Goal: Transaction & Acquisition: Book appointment/travel/reservation

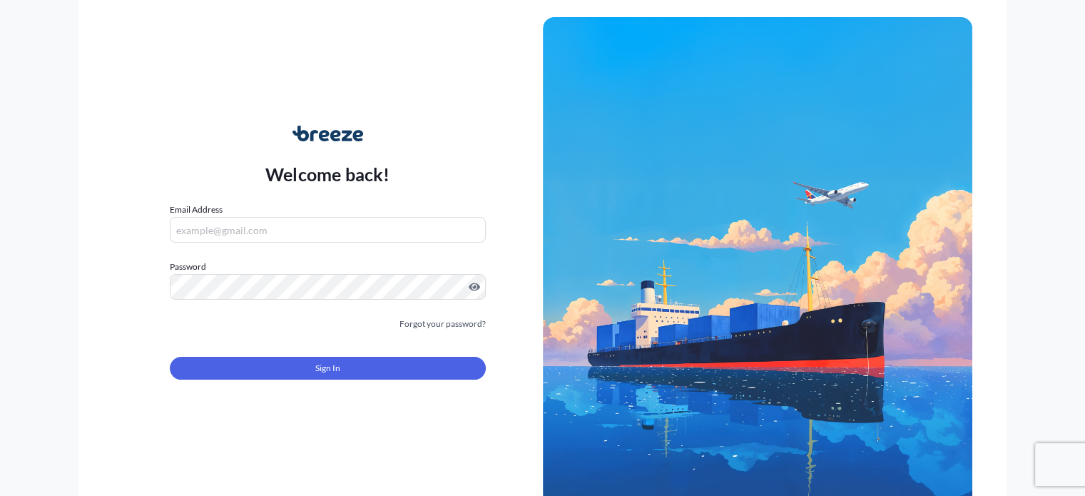
click at [285, 228] on input "Email Address" at bounding box center [327, 230] width 315 height 26
type input "[PERSON_NAME][EMAIL_ADDRESS][DOMAIN_NAME]"
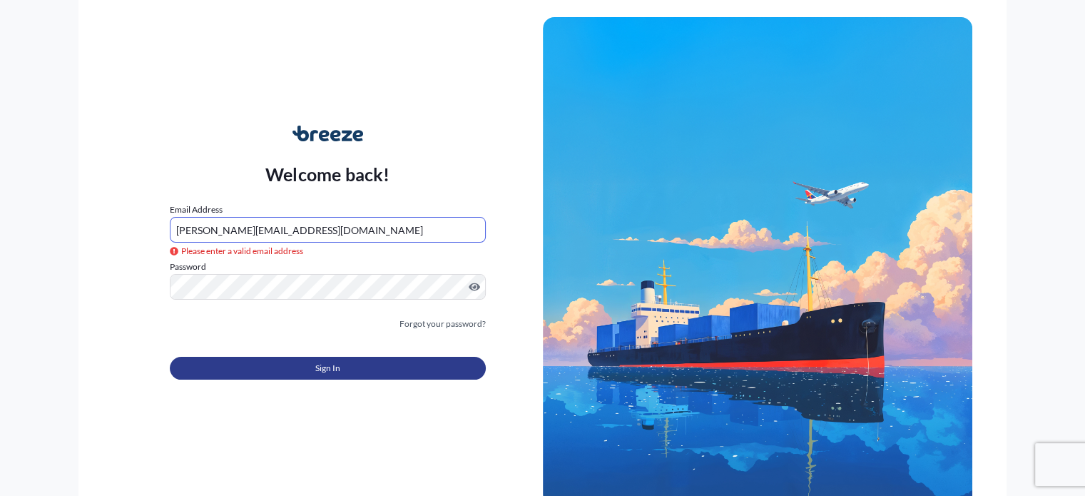
click at [297, 368] on button "Sign In" at bounding box center [327, 368] width 315 height 23
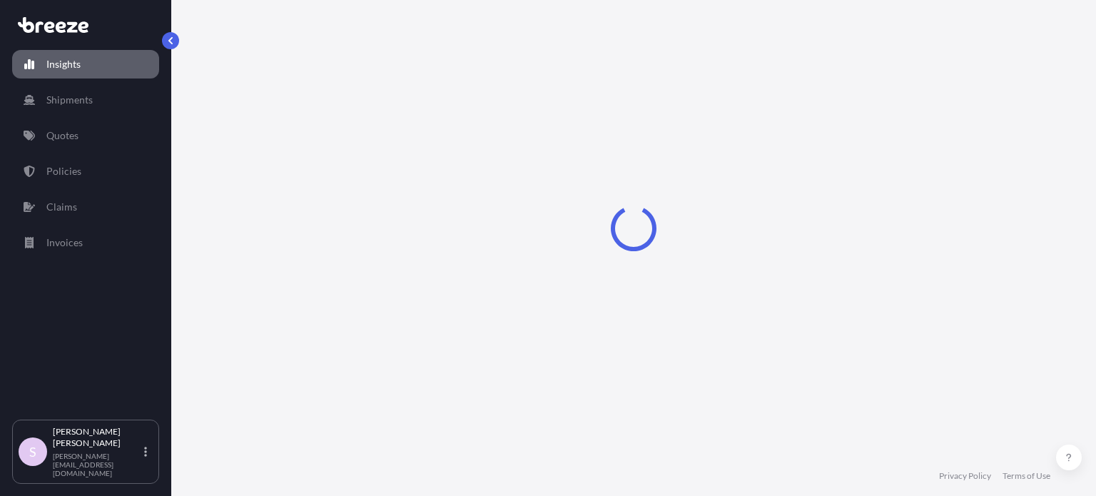
select select "2025"
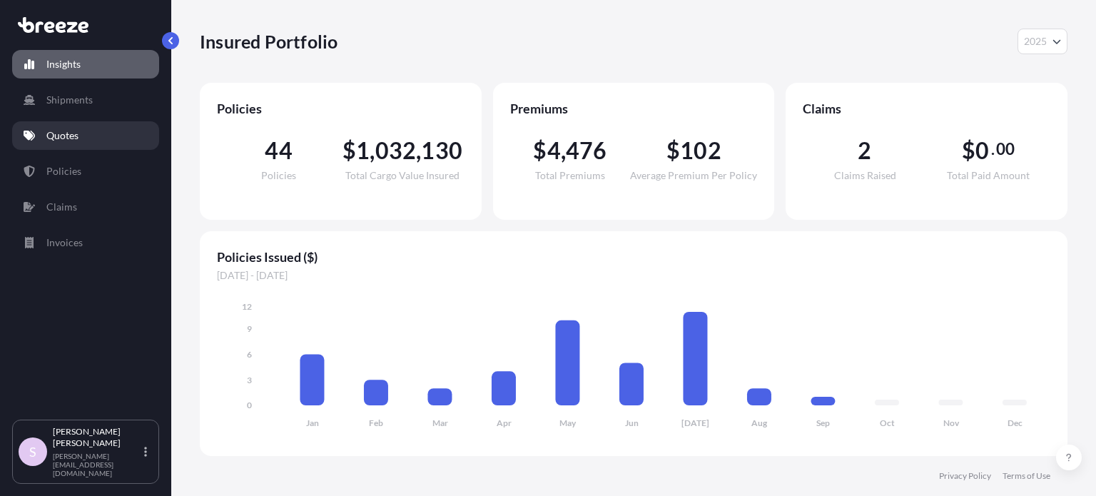
click at [57, 142] on link "Quotes" at bounding box center [85, 135] width 147 height 29
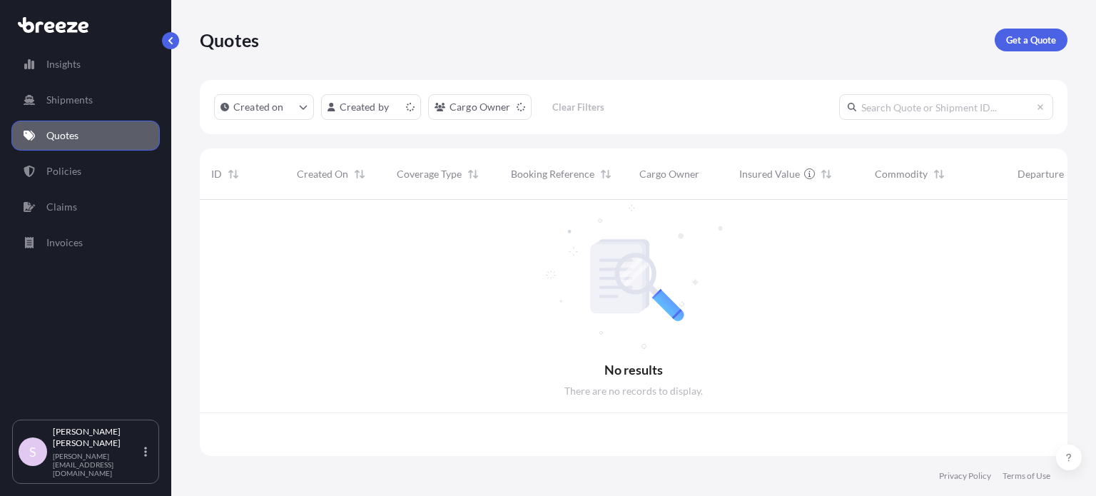
scroll to position [253, 856]
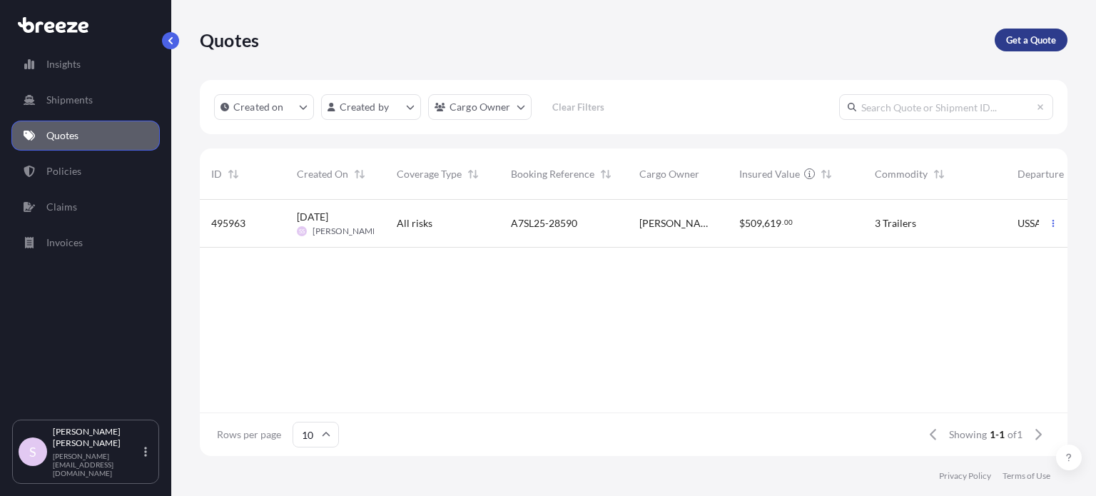
click at [1029, 36] on p "Get a Quote" at bounding box center [1031, 40] width 50 height 14
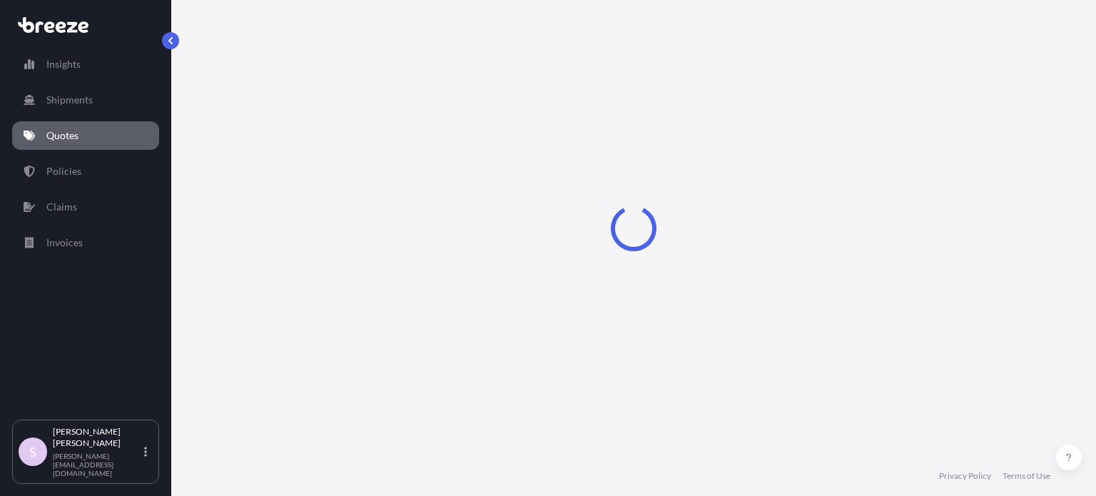
select select "Sea"
select select "1"
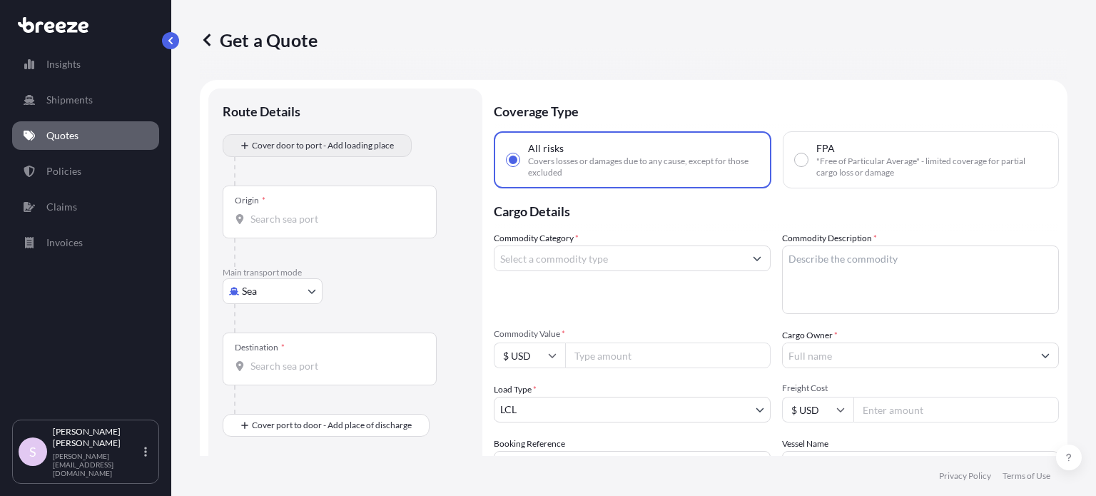
scroll to position [23, 0]
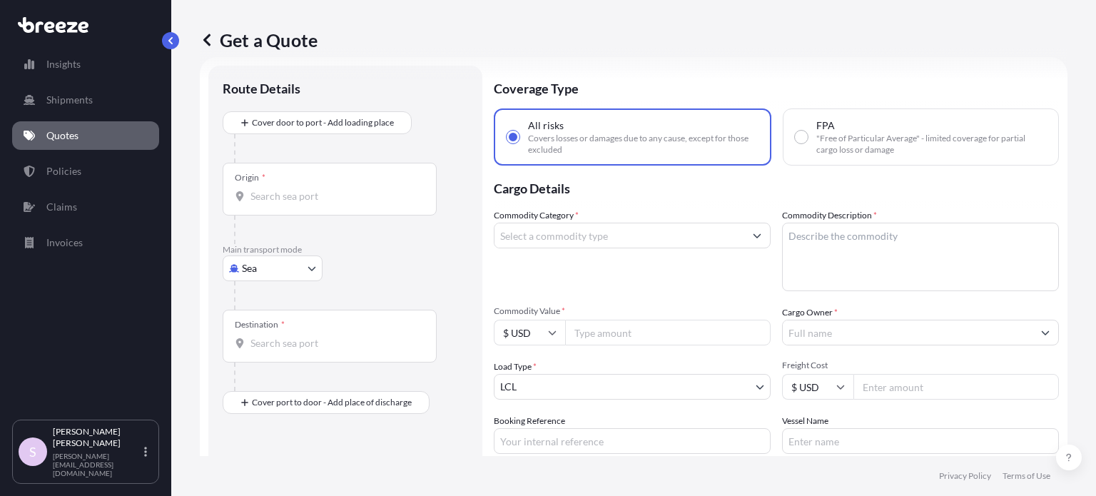
click at [298, 195] on input "Origin *" at bounding box center [334, 196] width 168 height 14
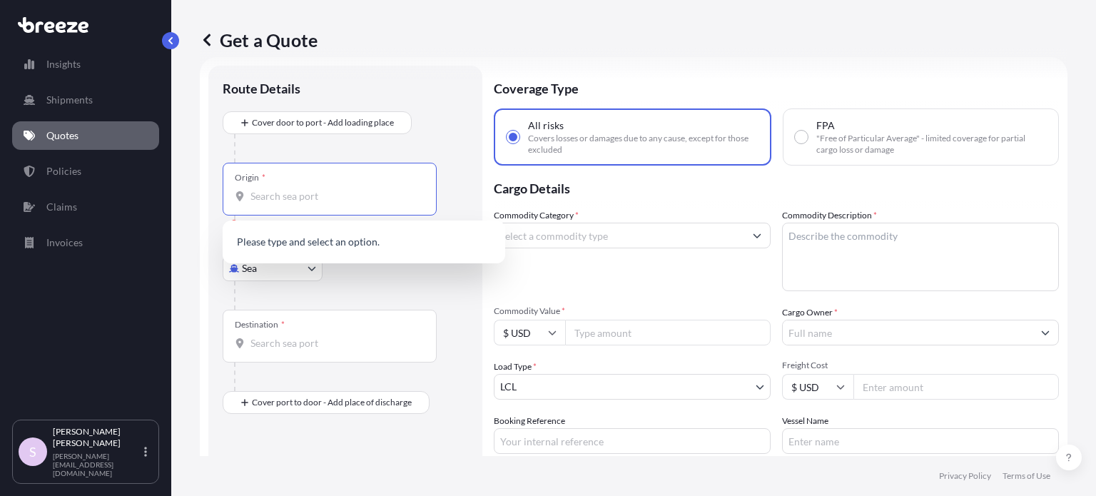
paste input "[US_STATE]"
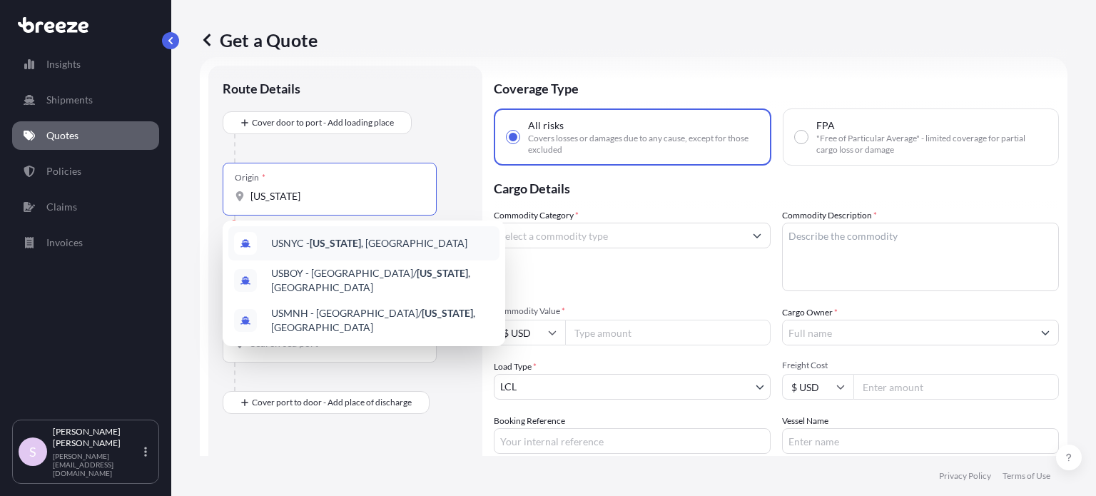
click at [362, 243] on span "USNYC - [US_STATE] , [GEOGRAPHIC_DATA]" at bounding box center [369, 243] width 196 height 14
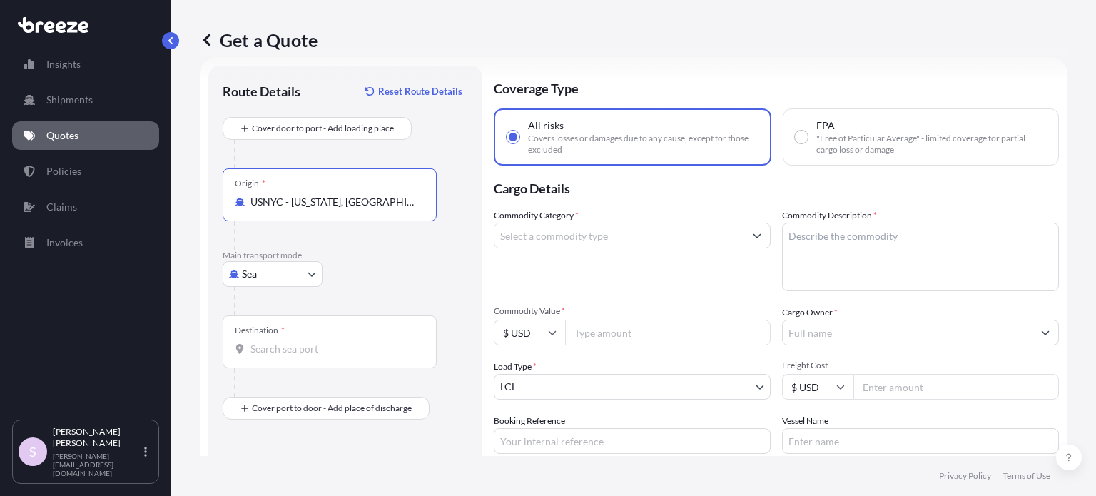
type input "USNYC - [US_STATE], [GEOGRAPHIC_DATA]"
click at [312, 347] on input "Destination *" at bounding box center [334, 349] width 168 height 14
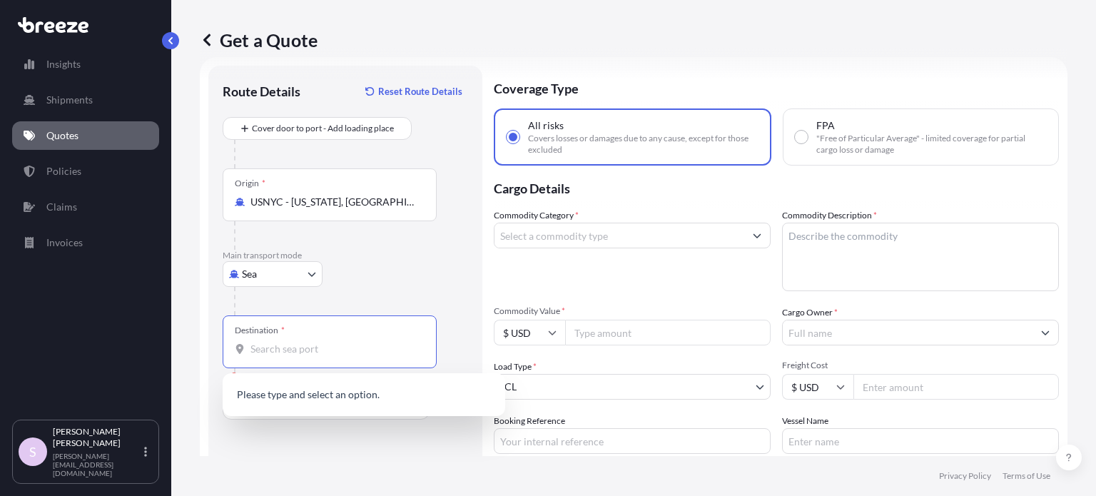
paste input "Douala"
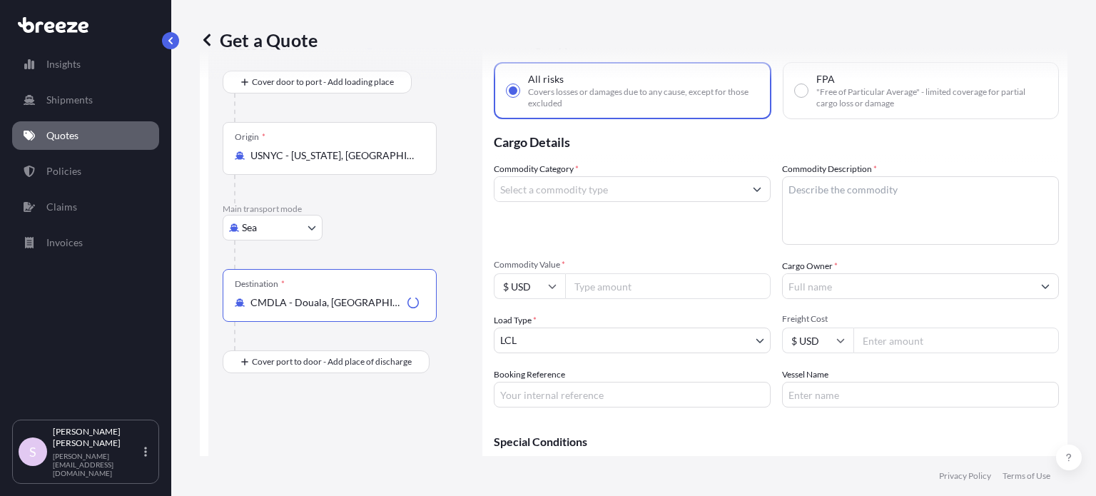
scroll to position [94, 0]
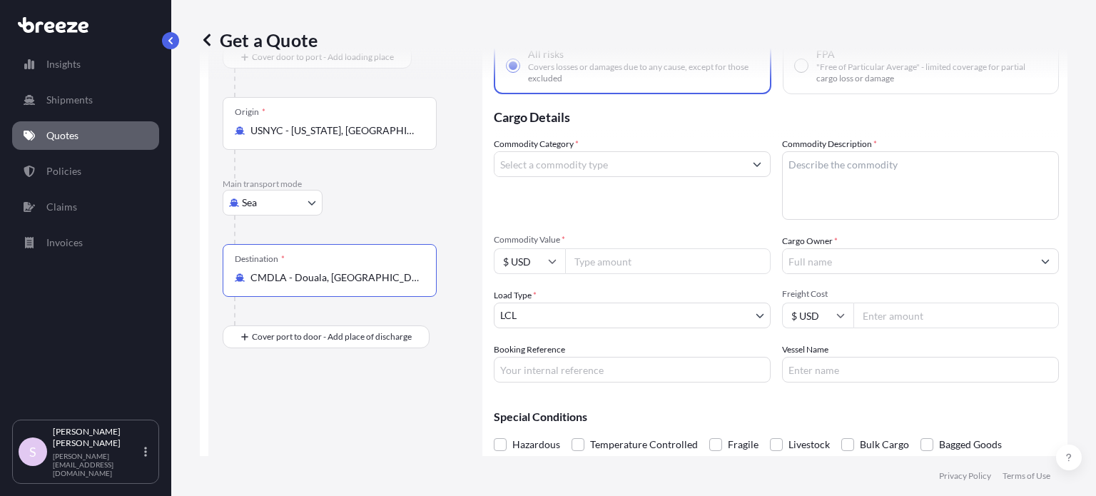
type input "CMDLA - Douala, [GEOGRAPHIC_DATA]"
click at [638, 265] on input "Commodity Value *" at bounding box center [667, 261] width 205 height 26
click at [582, 165] on input "Commodity Category *" at bounding box center [619, 164] width 250 height 26
type input "a"
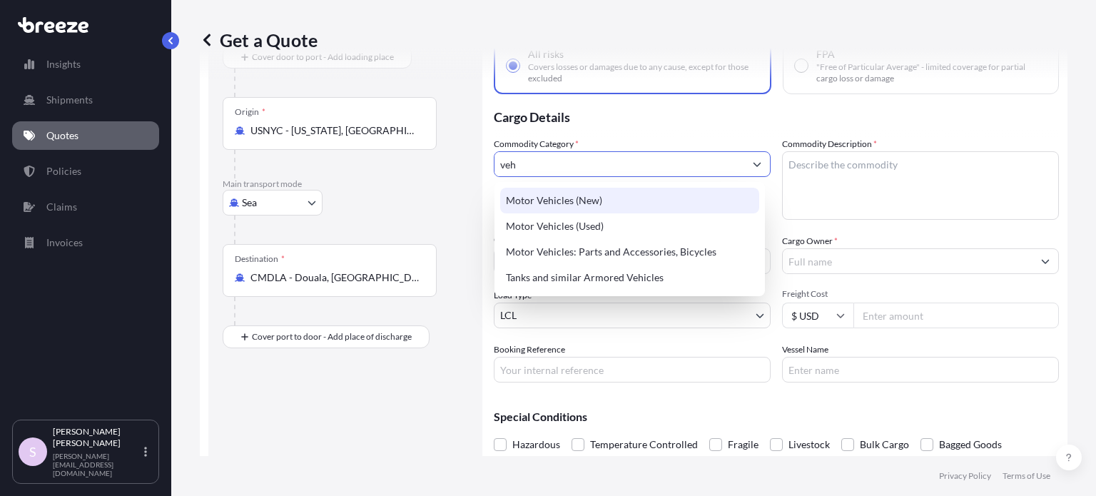
click at [581, 170] on input "veh" at bounding box center [619, 164] width 250 height 26
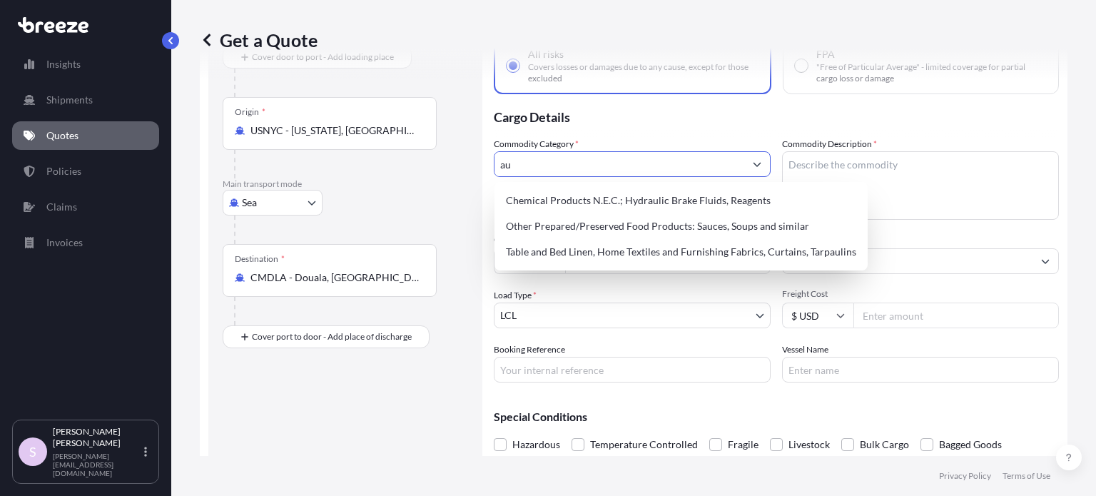
type input "a"
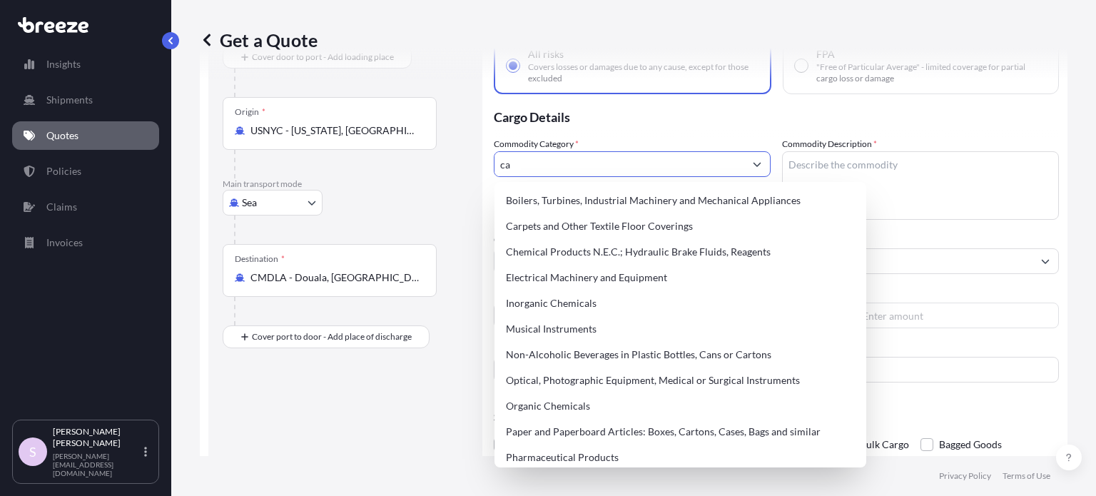
type input "c"
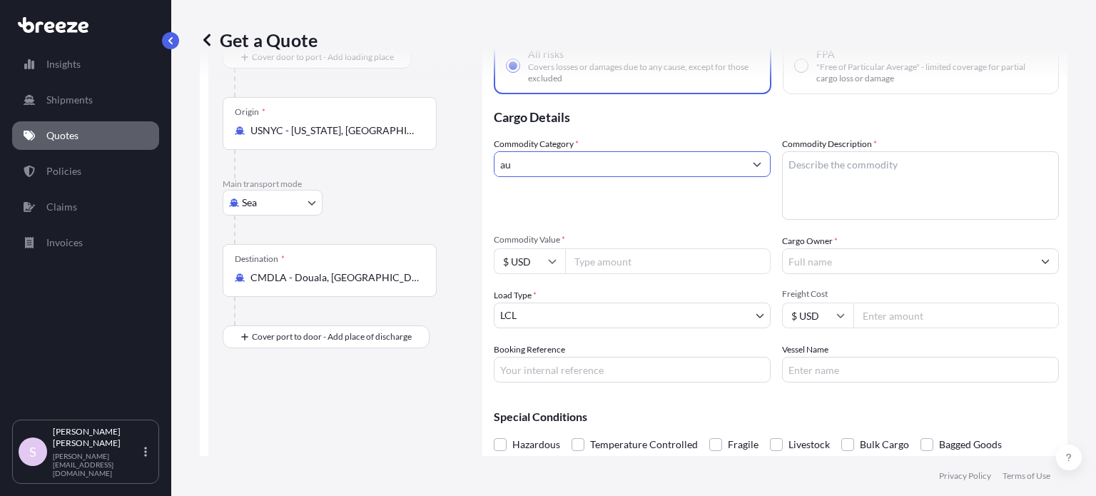
type input "a"
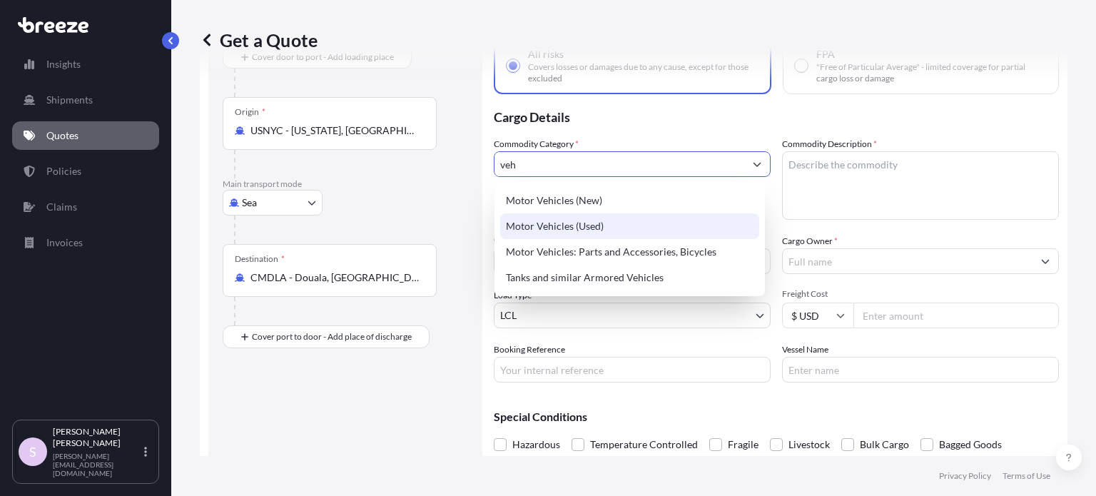
click at [608, 225] on div "Motor Vehicles (Used)" at bounding box center [629, 226] width 259 height 26
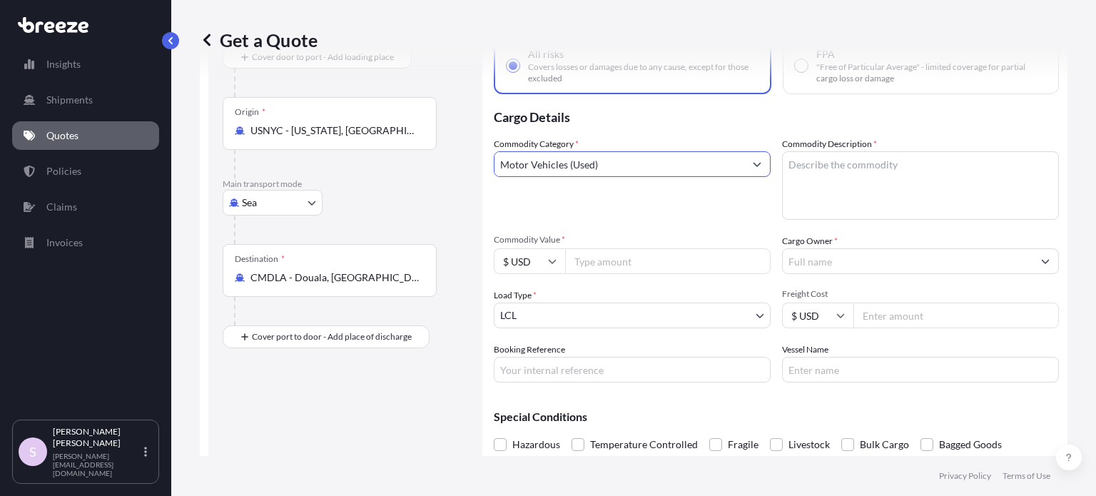
type input "Motor Vehicles (Used)"
click at [812, 168] on textarea "Commodity Description *" at bounding box center [920, 185] width 277 height 68
click at [667, 261] on input "Commodity Value *" at bounding box center [667, 261] width 205 height 26
paste input "24500"
type input "24500"
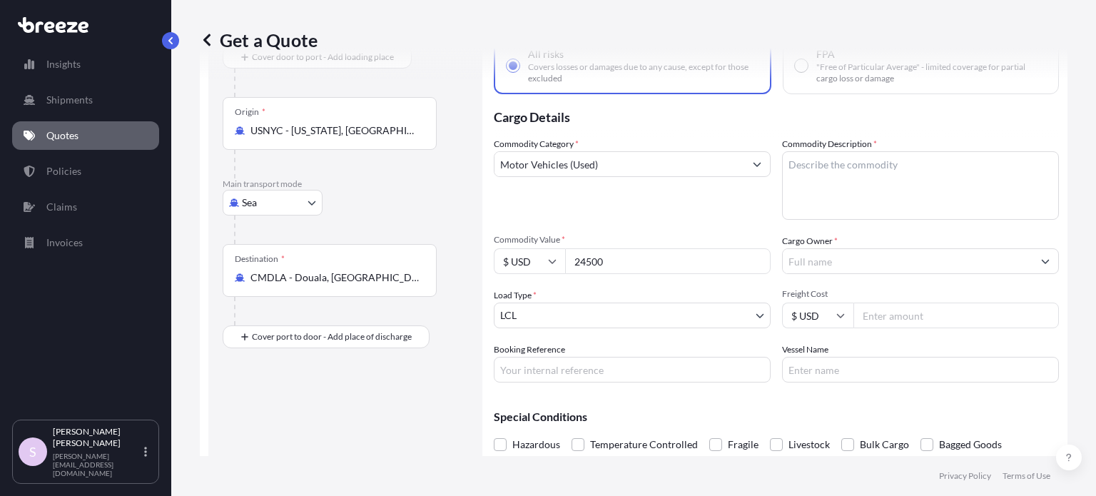
click at [623, 292] on div "Load Type * LCL" at bounding box center [632, 308] width 277 height 40
click at [579, 312] on body "Insights Shipments Quotes Policies Claims Invoices S [PERSON_NAME] [PERSON_NAME…" at bounding box center [548, 248] width 1096 height 496
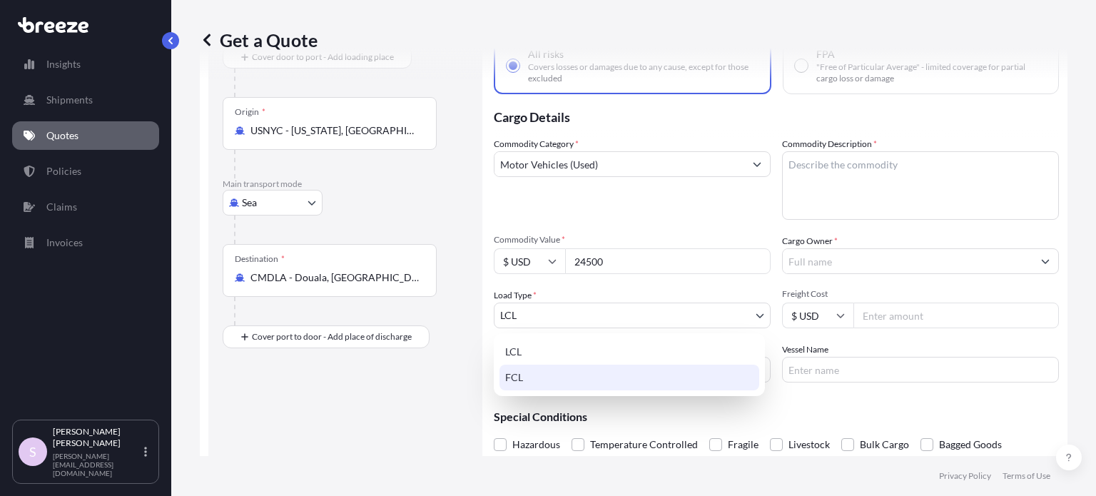
click at [564, 373] on div "FCL" at bounding box center [629, 378] width 260 height 26
select select "2"
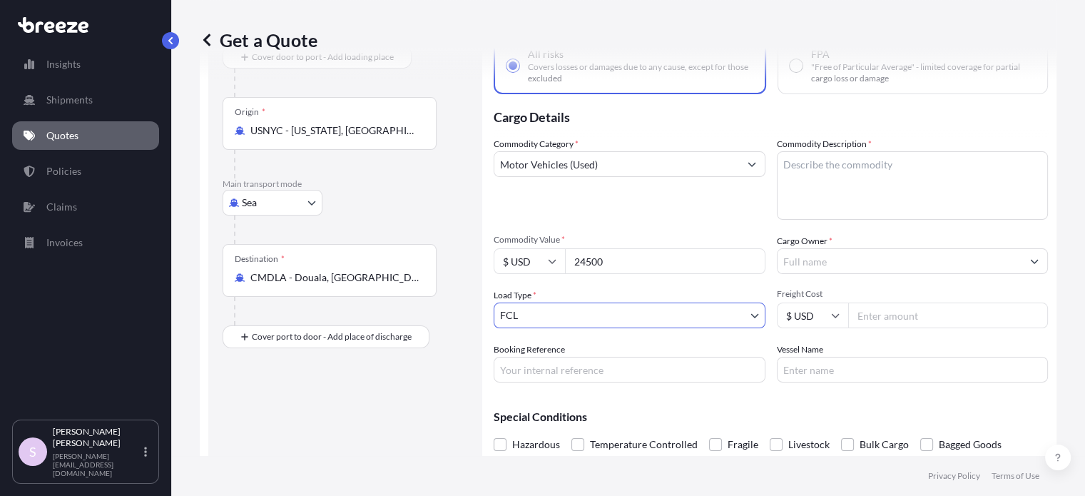
click at [816, 260] on input "Cargo Owner *" at bounding box center [900, 261] width 245 height 26
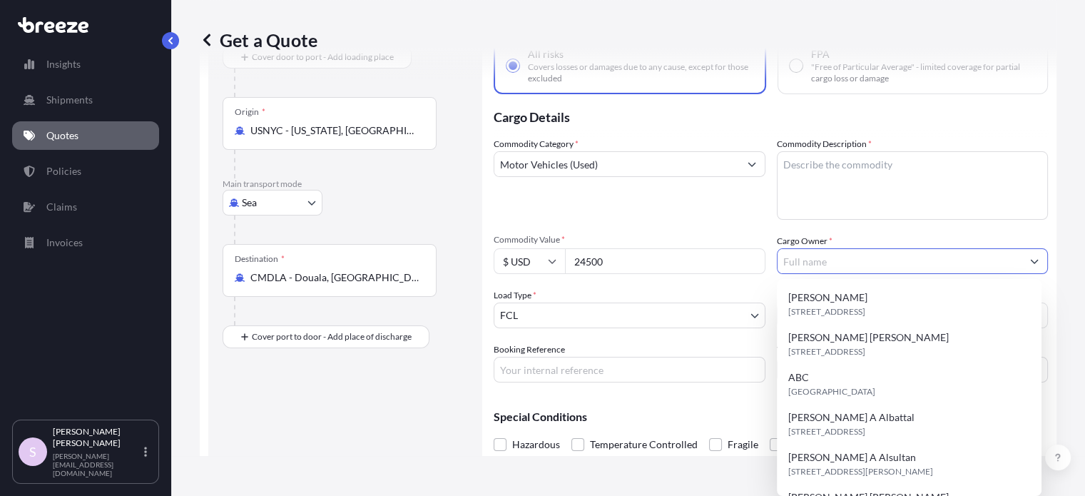
paste input "[PERSON_NAME]"
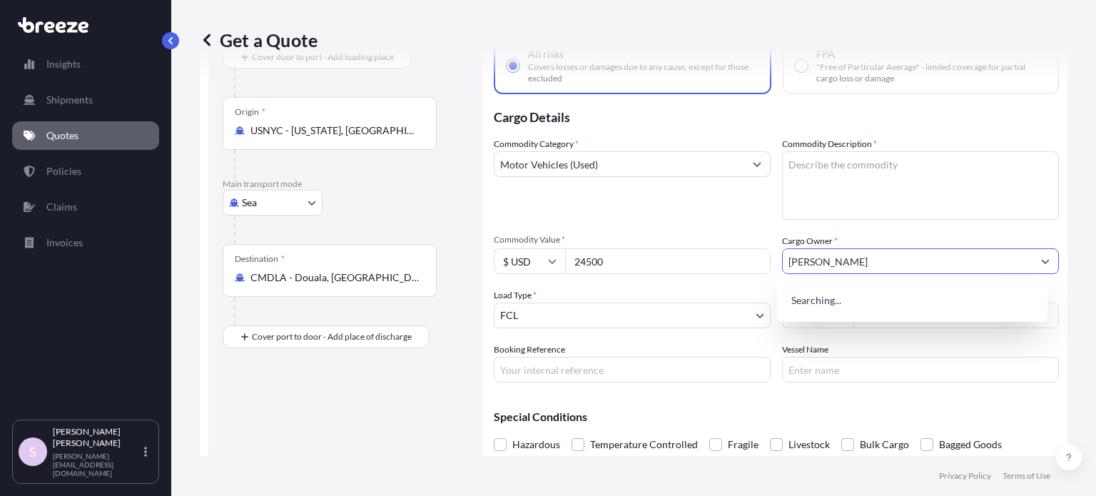
type input "[PERSON_NAME]"
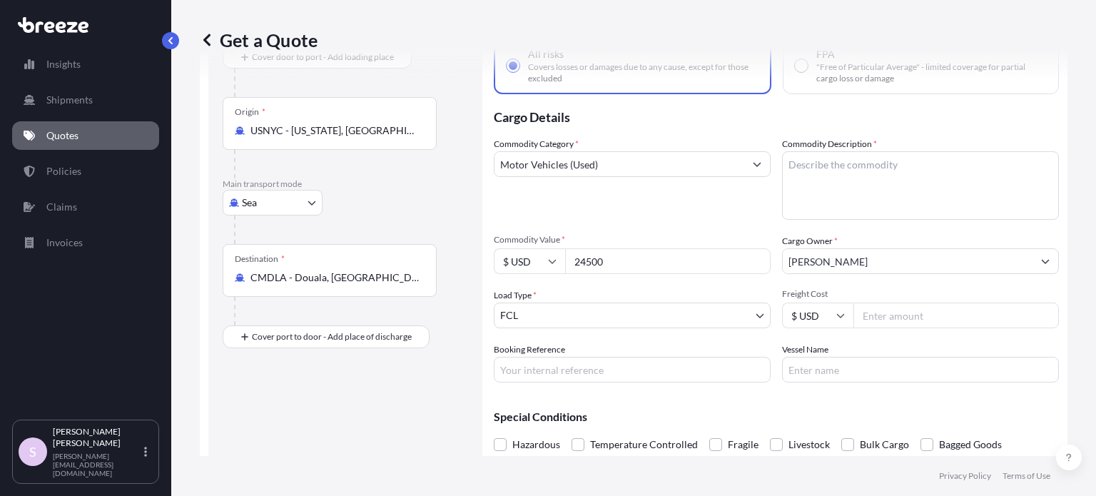
click at [720, 208] on div "Commodity Category * Motor Vehicles (Used)" at bounding box center [632, 178] width 277 height 83
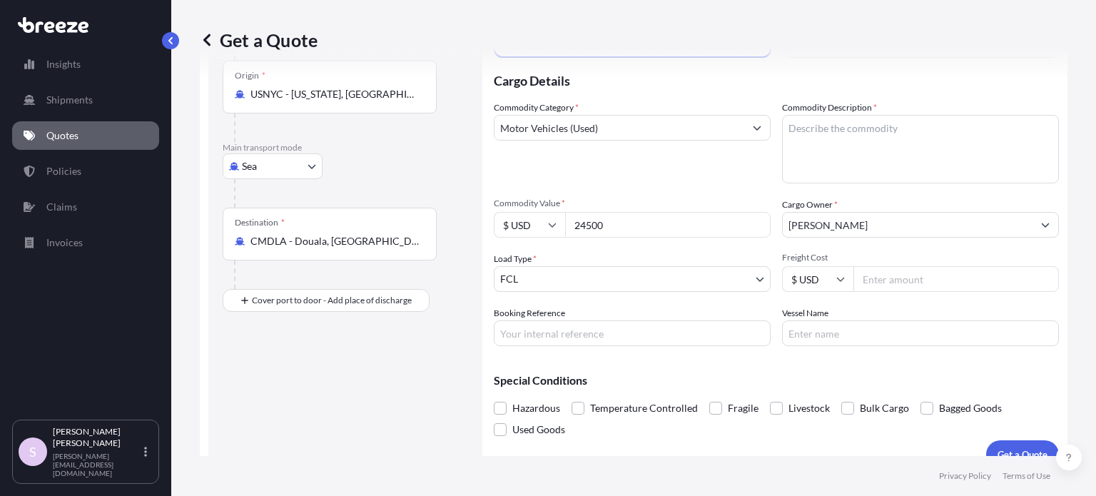
scroll to position [151, 0]
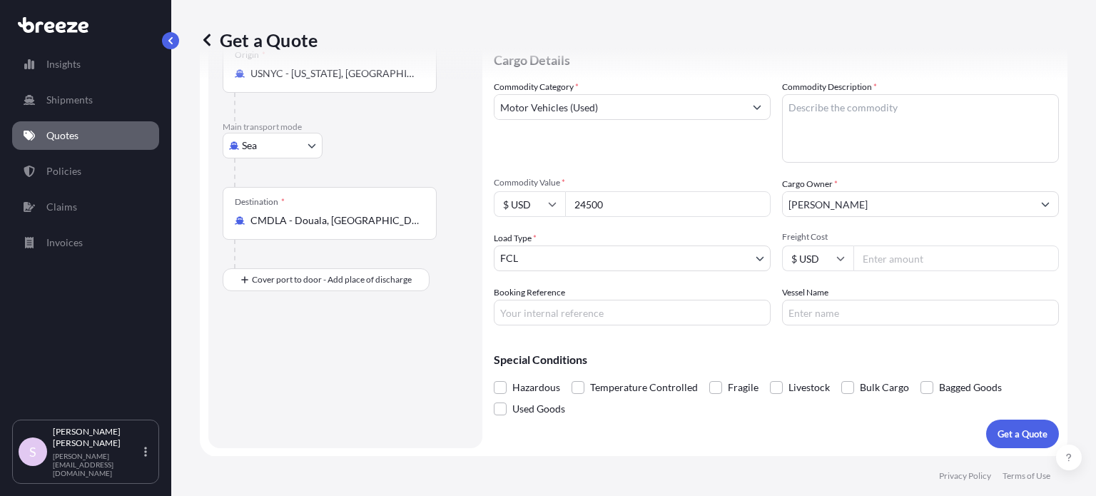
click at [619, 306] on input "Booking Reference" at bounding box center [632, 313] width 277 height 26
paste input "ASST252655"
paste input "NAM7755502"
type input "ASST252655 / NAM7755502"
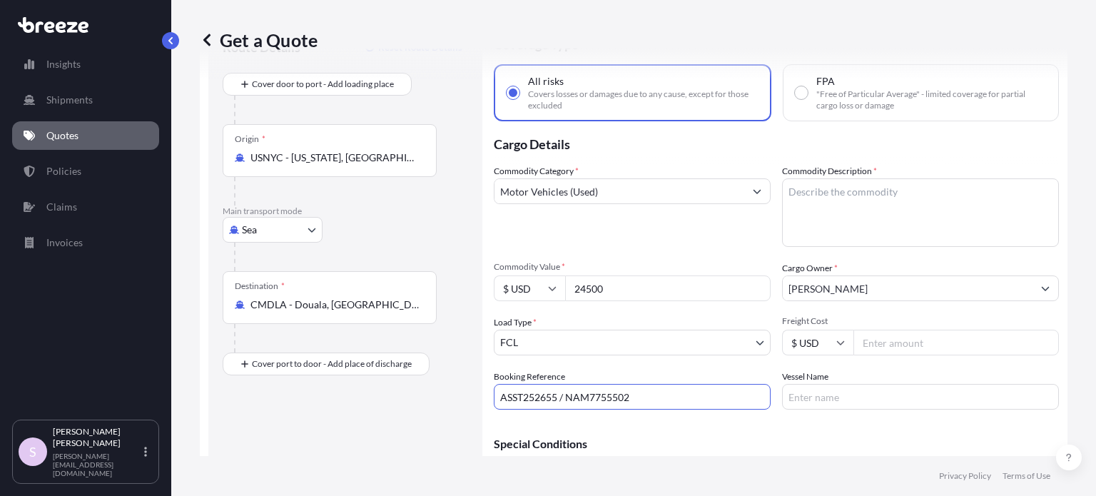
scroll to position [0, 0]
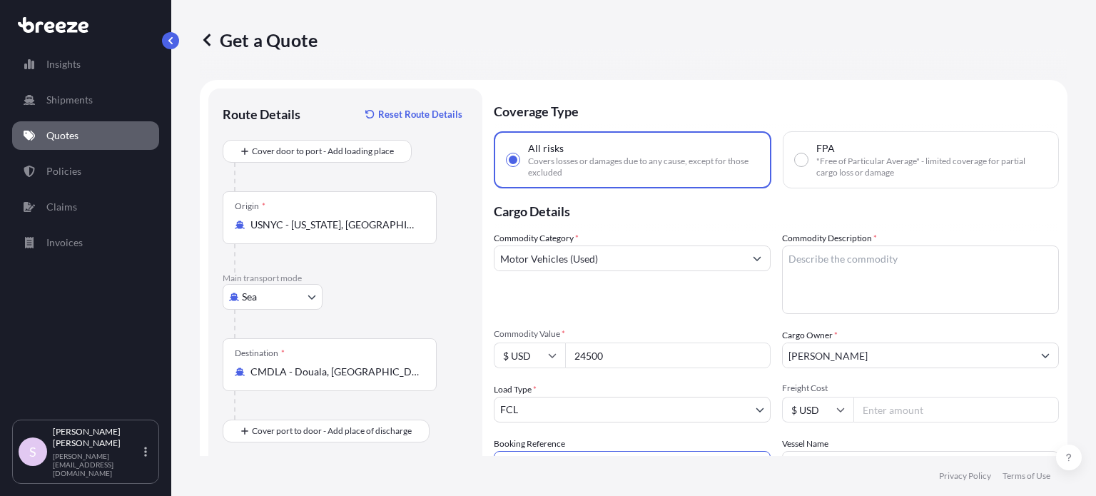
click at [890, 268] on textarea "Commodity Description *" at bounding box center [920, 279] width 277 height 68
paste textarea "Auto"
paste textarea "2023"
paste textarea "CHEVROLET"
paste textarea "TRAVERSE"
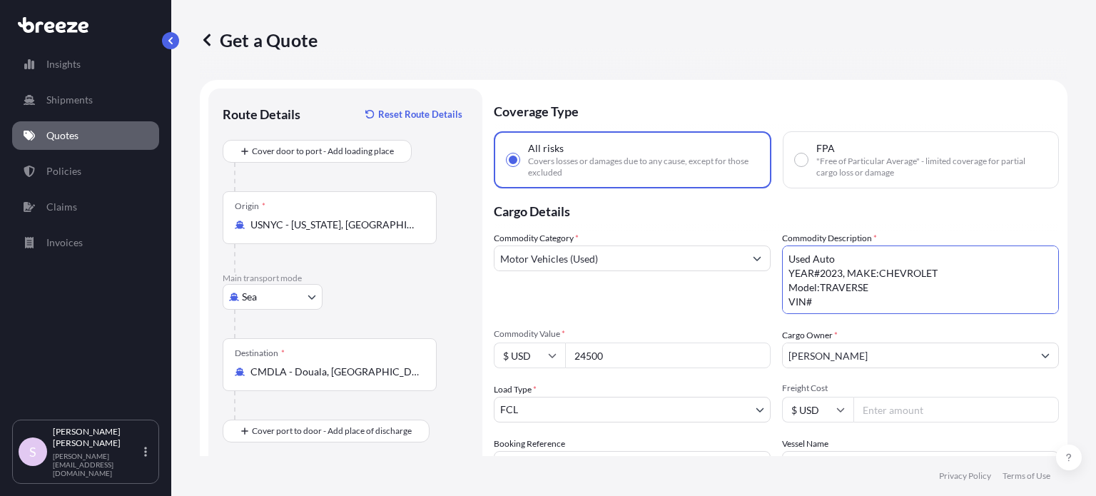
paste textarea "[US_VEHICLE_IDENTIFICATION_NUMBER]"
paste textarea "2298609"
type textarea "Used Auto YEAR#2023, MAKE:CHEVROLET Model:TRAVERSE VIN#[US_VEHICLE_IDENTIFICATI…"
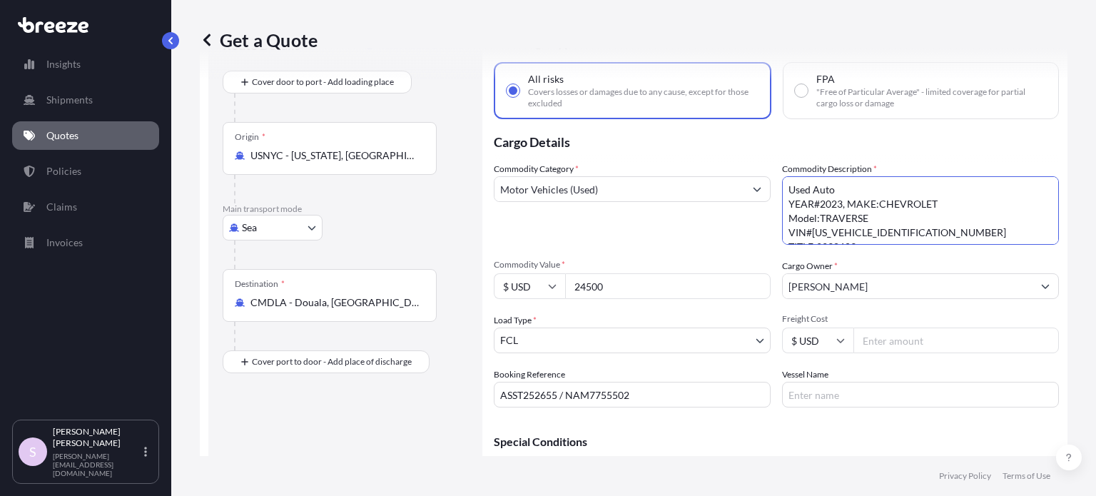
scroll to position [151, 0]
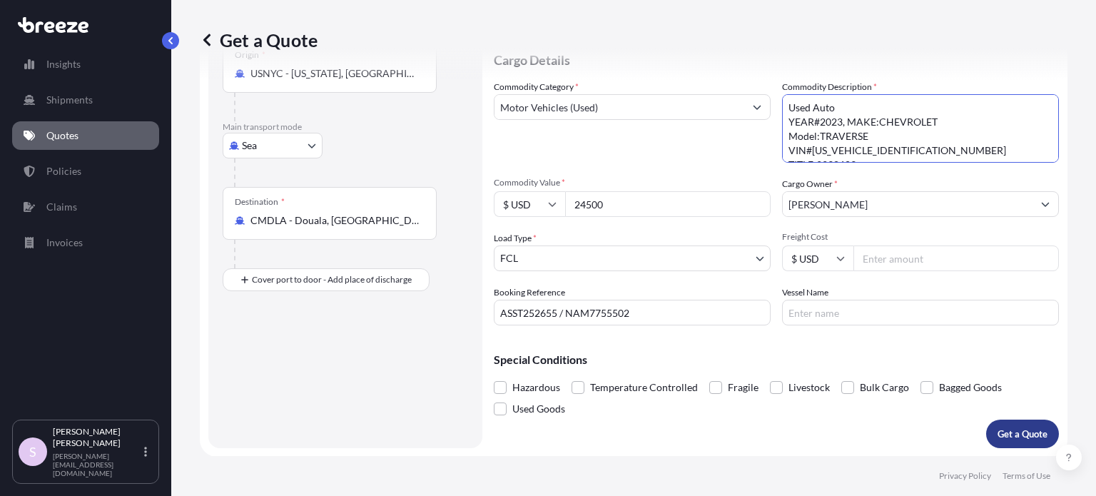
click at [1009, 434] on p "Get a Quote" at bounding box center [1022, 434] width 50 height 14
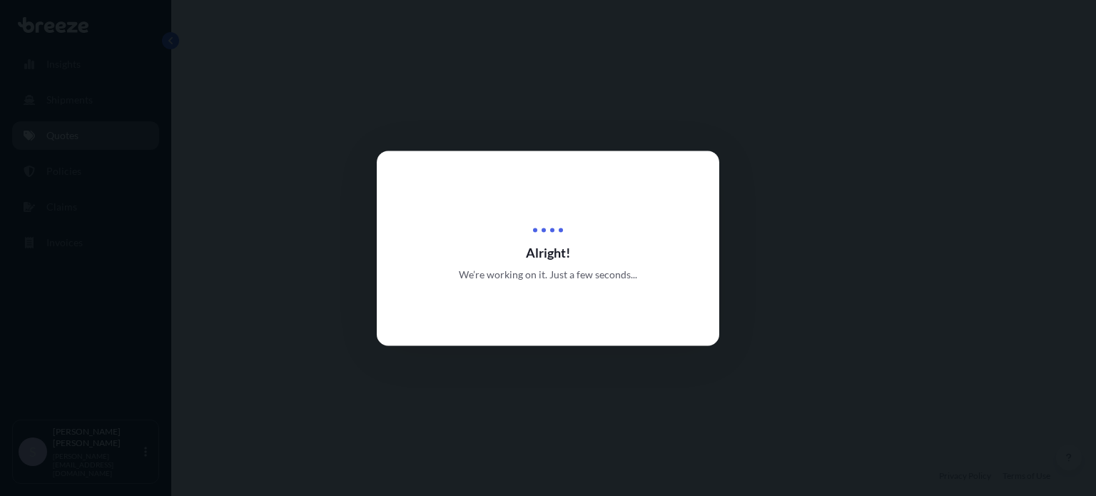
select select "Sea"
select select "2"
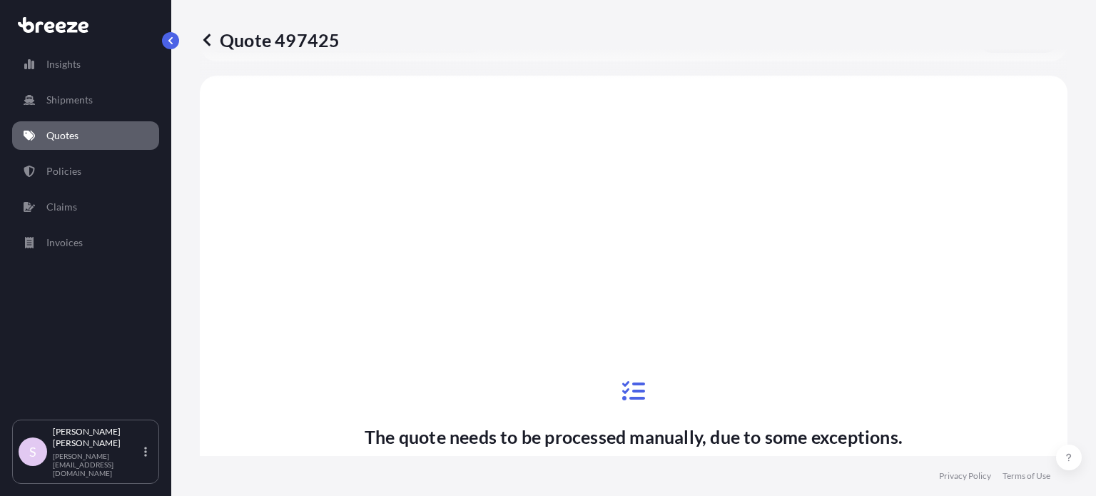
scroll to position [550, 0]
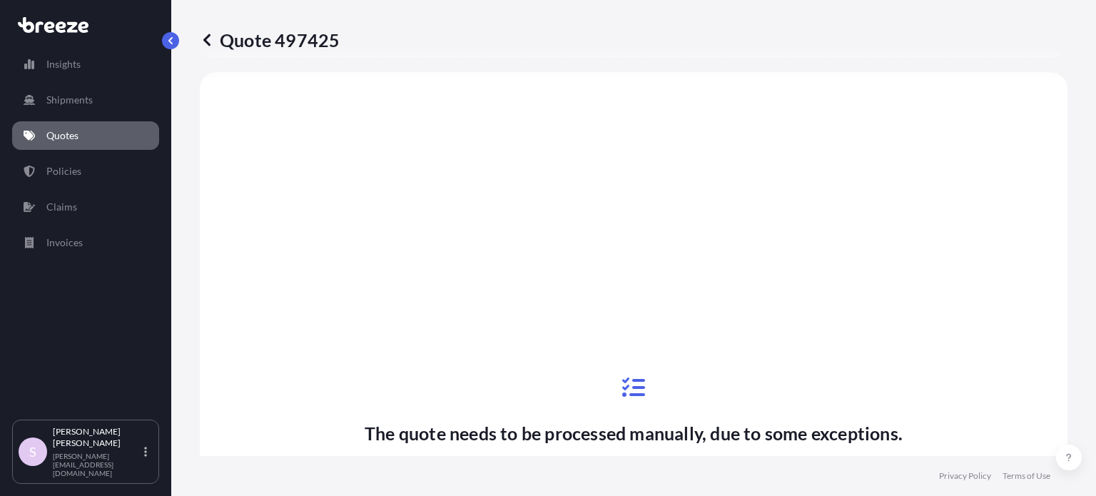
click at [299, 43] on p "Quote 497425" at bounding box center [270, 40] width 140 height 23
copy p "497425"
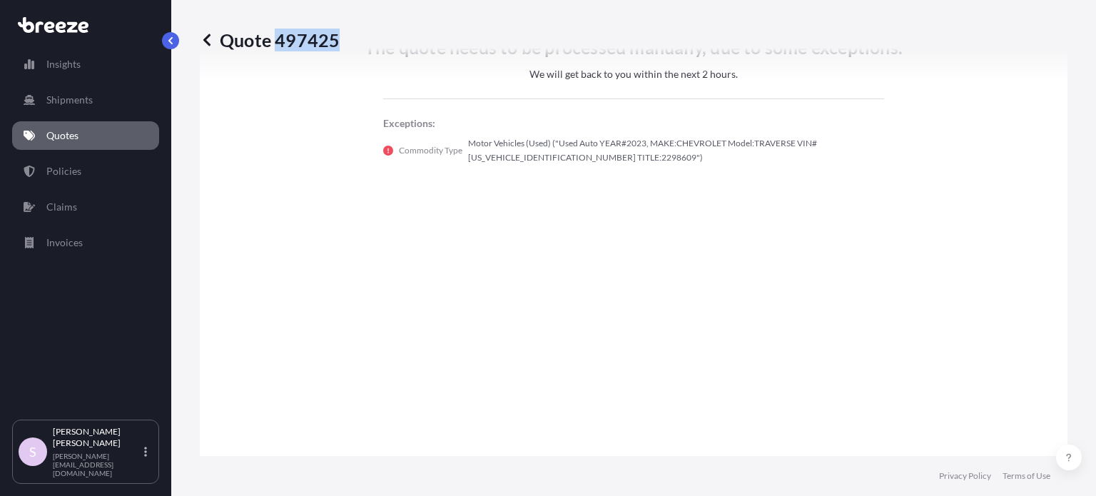
scroll to position [1007, 0]
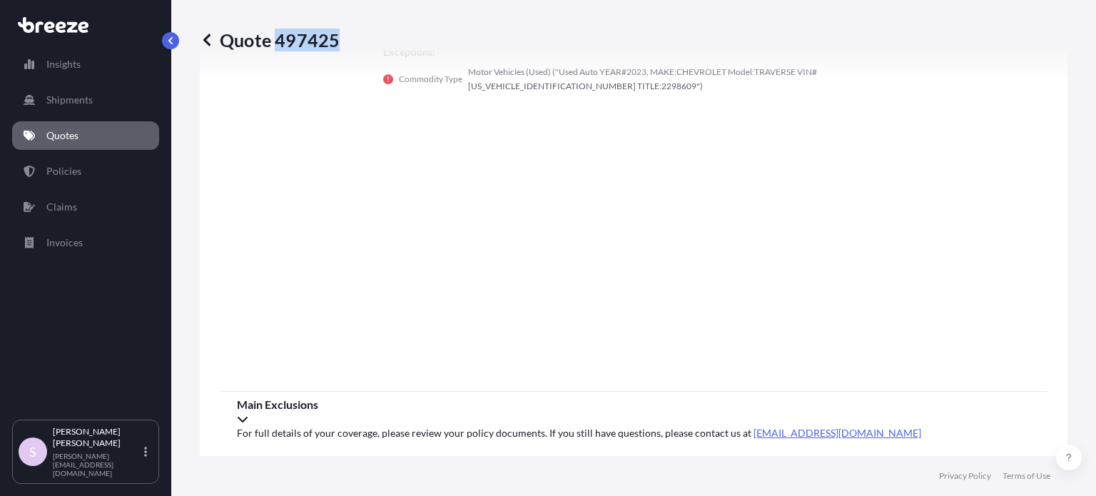
click at [248, 413] on icon at bounding box center [242, 418] width 11 height 11
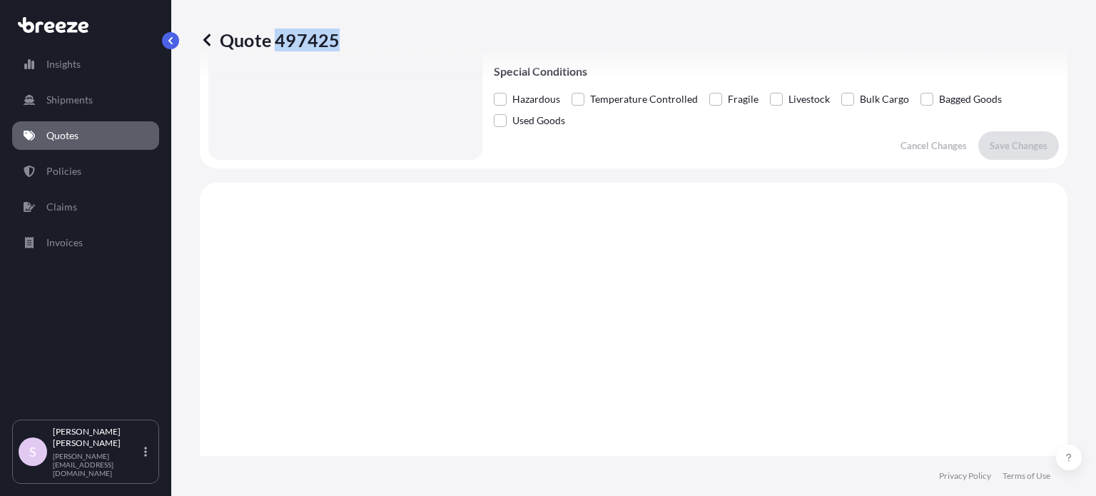
scroll to position [11, 0]
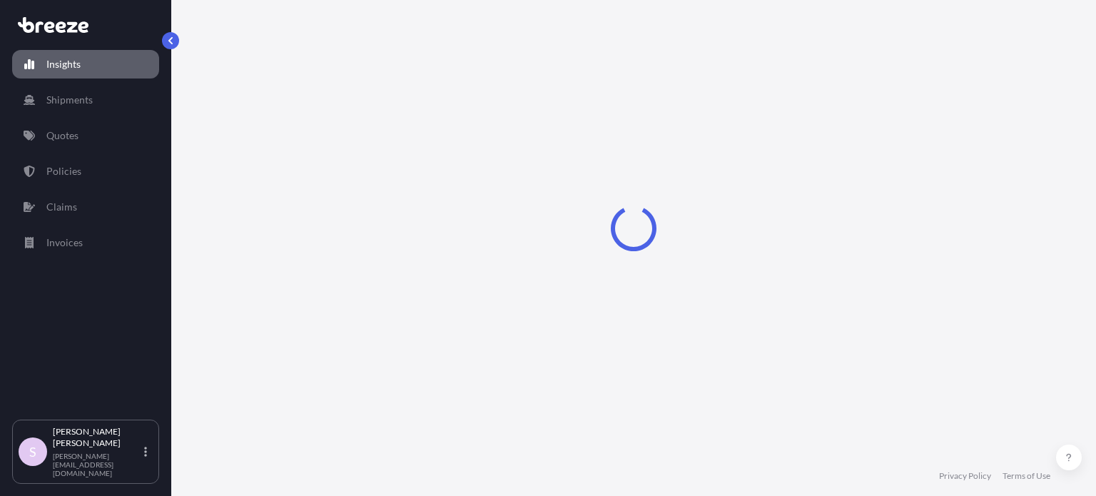
select select "2025"
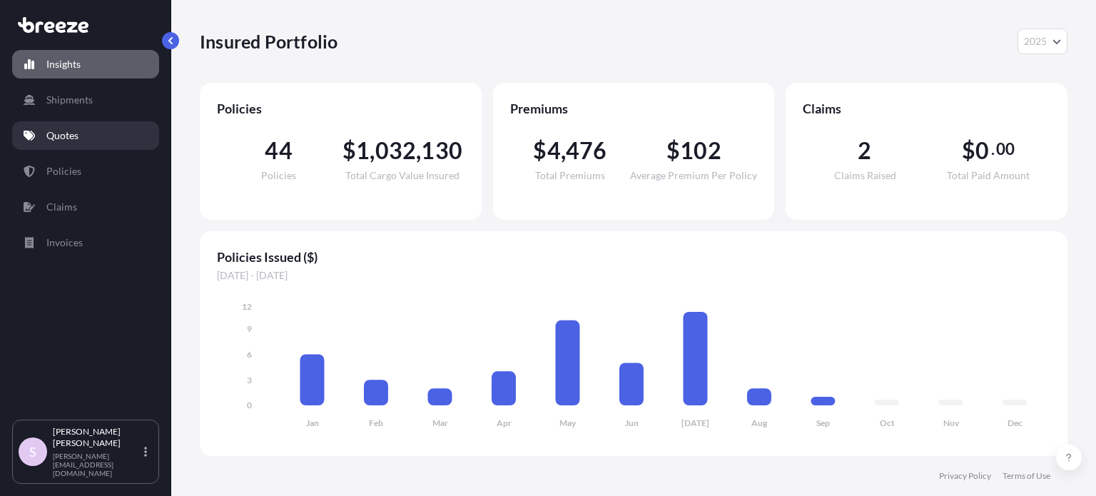
click at [59, 133] on p "Quotes" at bounding box center [62, 135] width 32 height 14
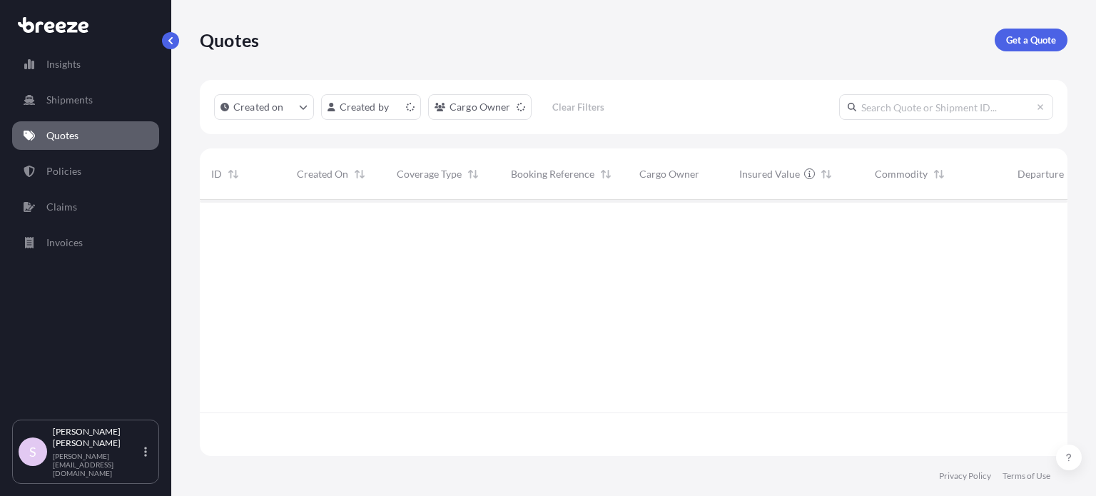
scroll to position [11, 11]
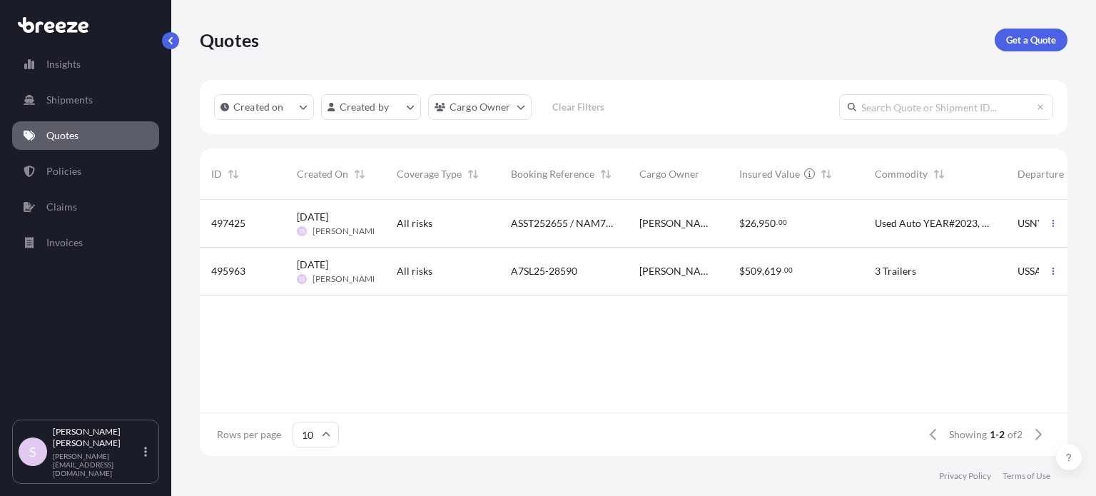
click at [947, 101] on input "text" at bounding box center [946, 107] width 214 height 26
paste input "497425"
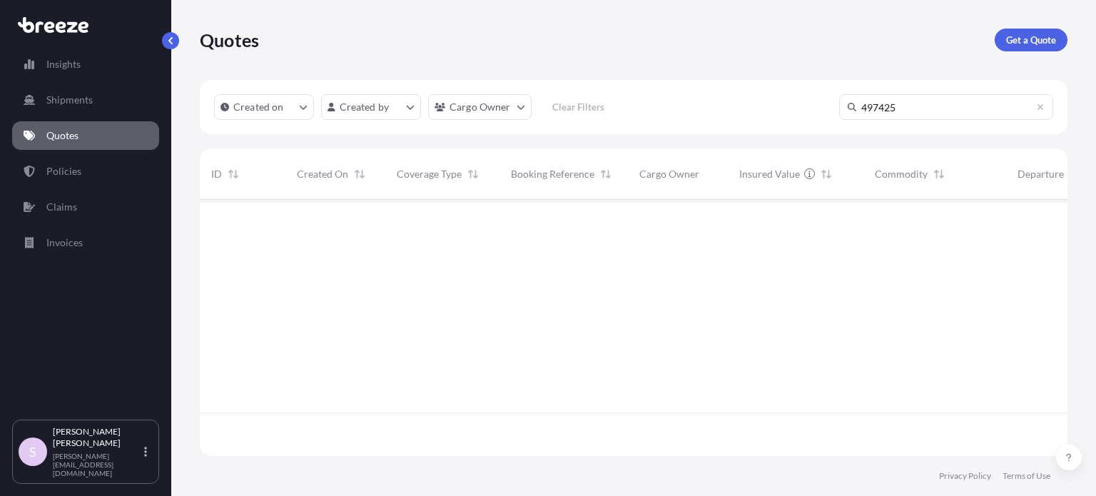
type input "497425"
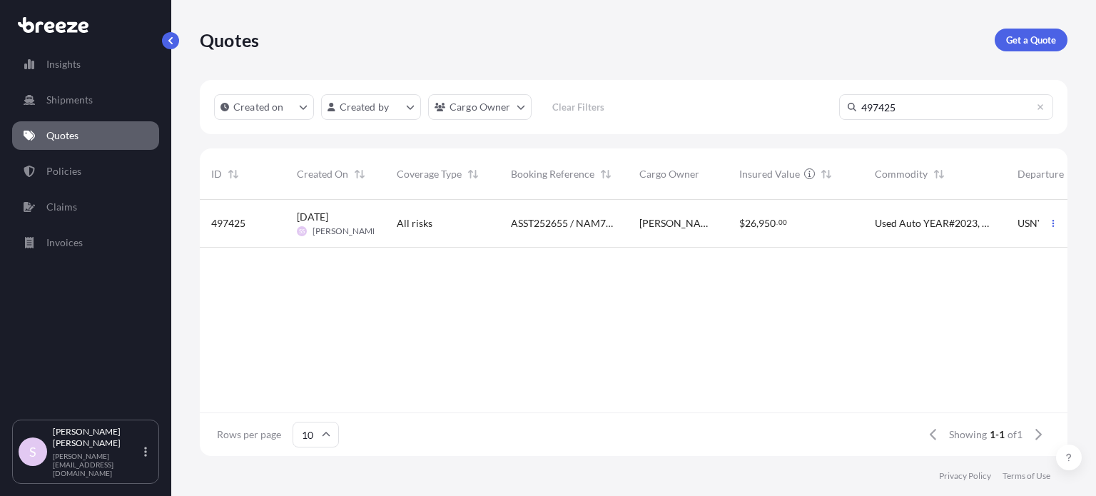
click at [547, 230] on div "ASST252655 / NAM7755502" at bounding box center [563, 224] width 128 height 48
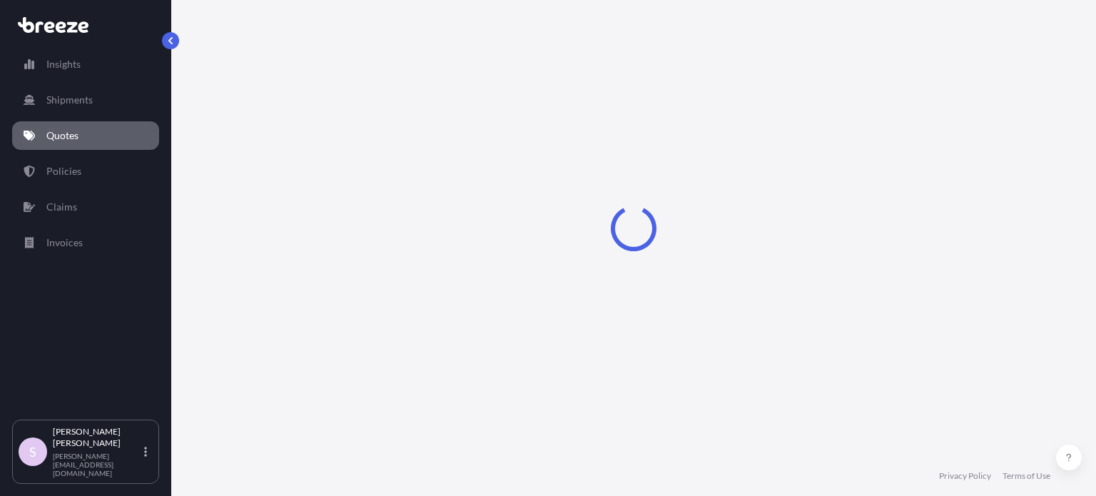
select select "Sea"
select select "2"
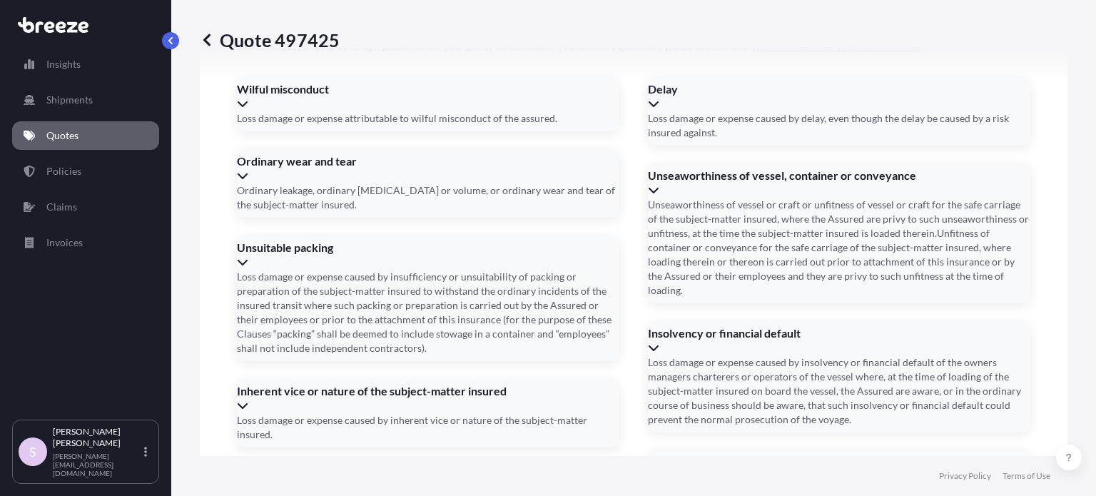
scroll to position [2216, 0]
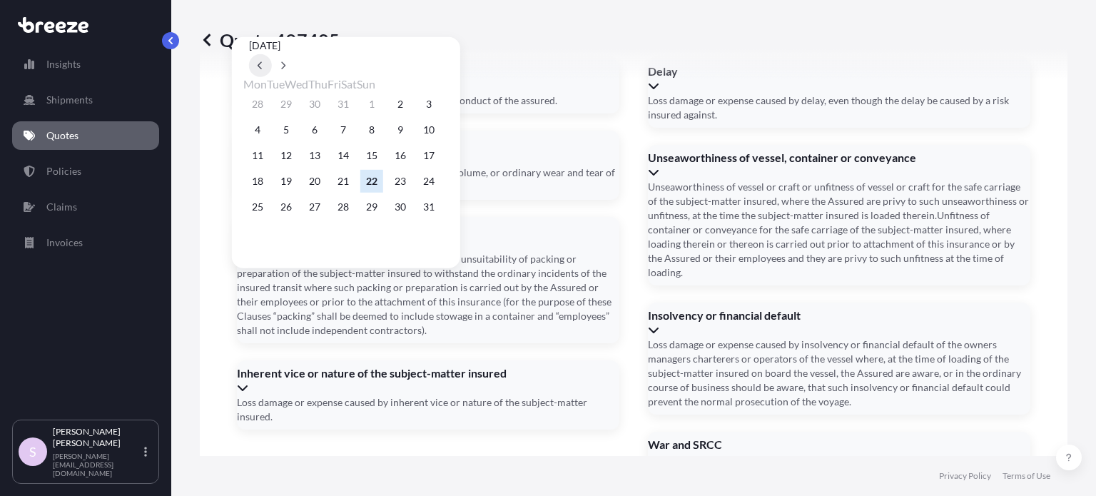
click at [263, 61] on icon at bounding box center [261, 65] width 6 height 9
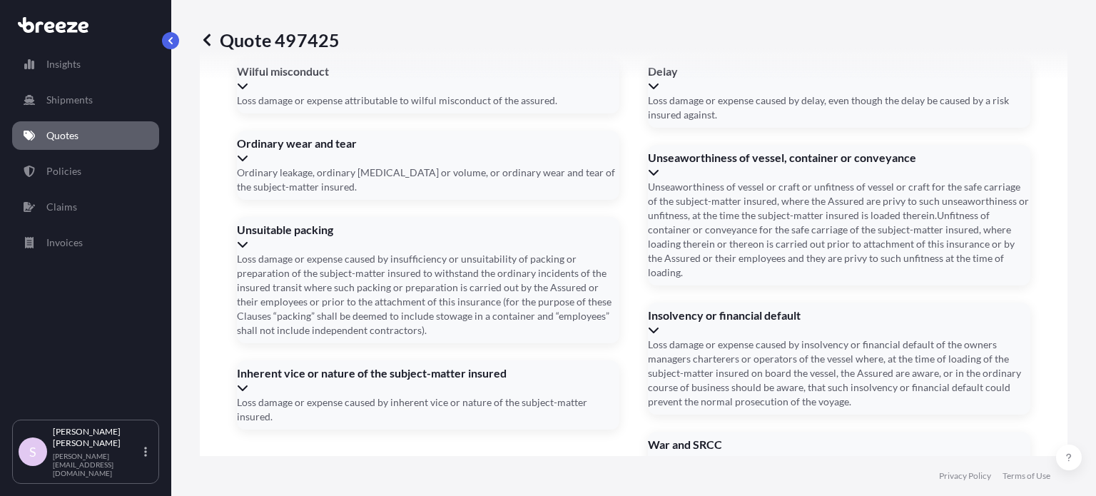
drag, startPoint x: 231, startPoint y: 265, endPoint x: 298, endPoint y: 266, distance: 67.1
copy span "Date of Departure"
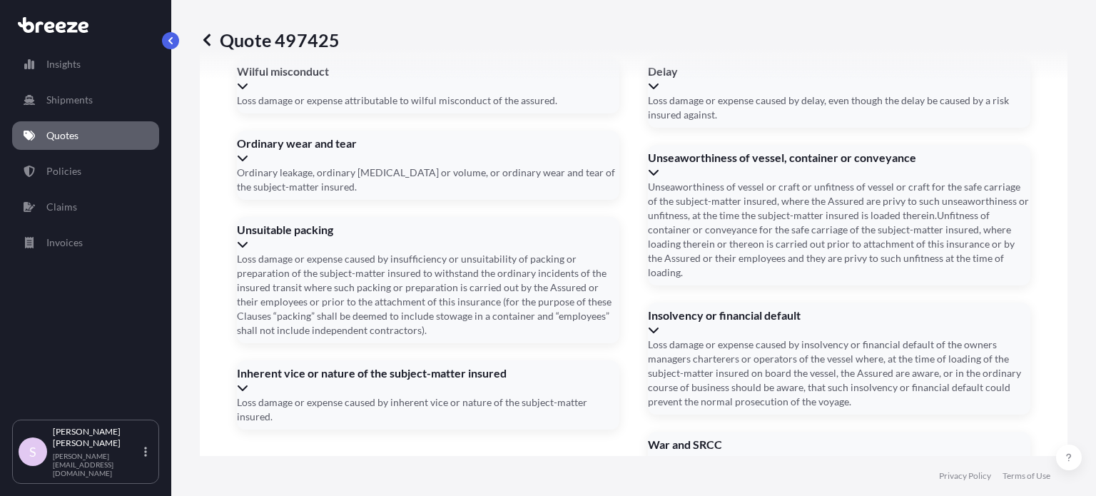
paste input "5161, Ashdown Place, Southaven, Mississippi, United States - 38672"
click at [606, 253] on li "5161 Ashdown Place, Southaven, Mississippi 38672, United States" at bounding box center [626, 248] width 241 height 27
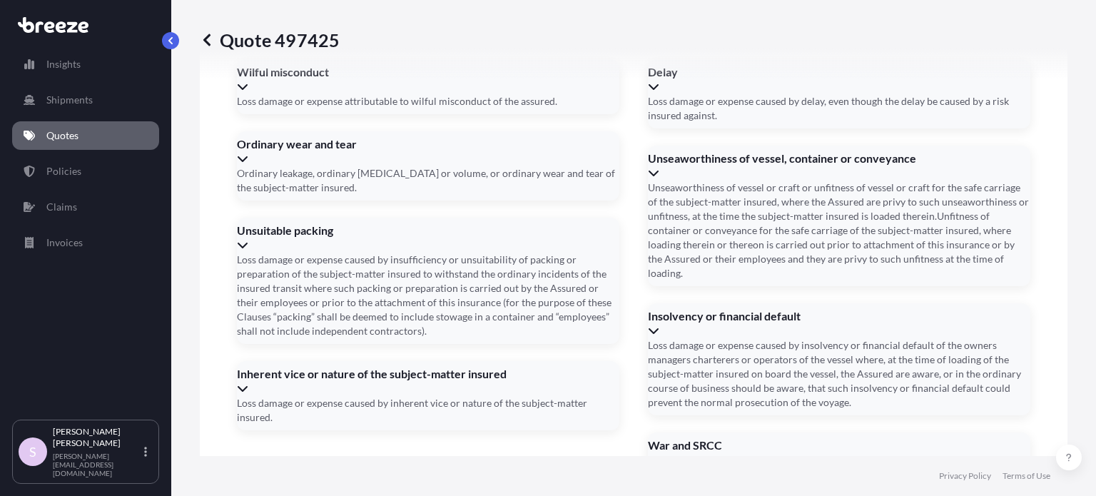
type input "5161 Ashdown Pl, Southaven, MS 38672, USA"
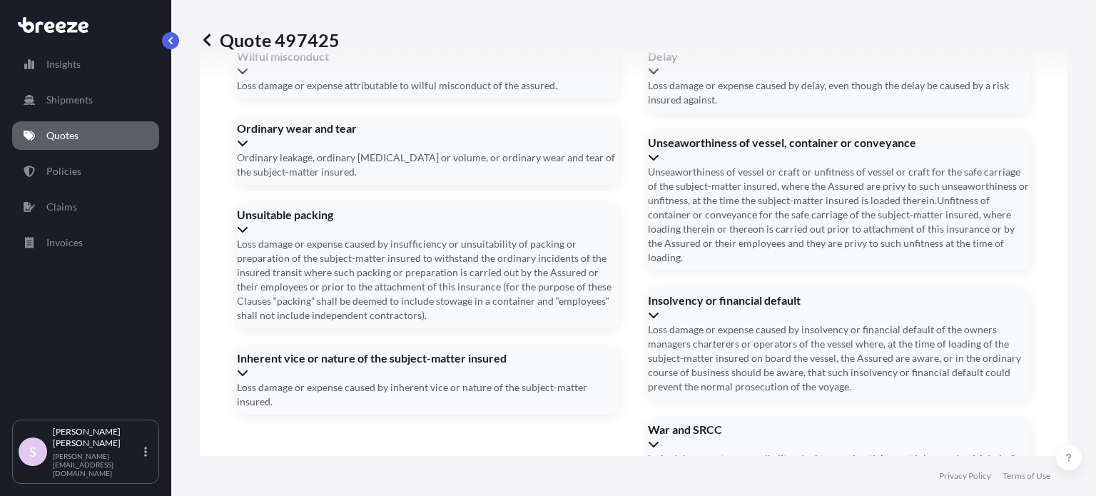
scroll to position [2216, 0]
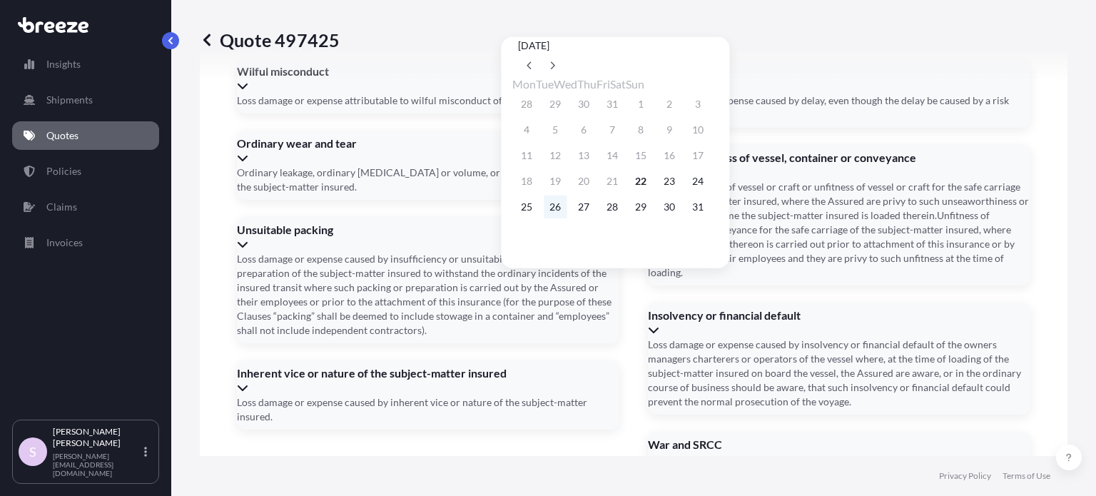
click at [561, 218] on button "26" at bounding box center [555, 206] width 23 height 23
type input "08/26/2025"
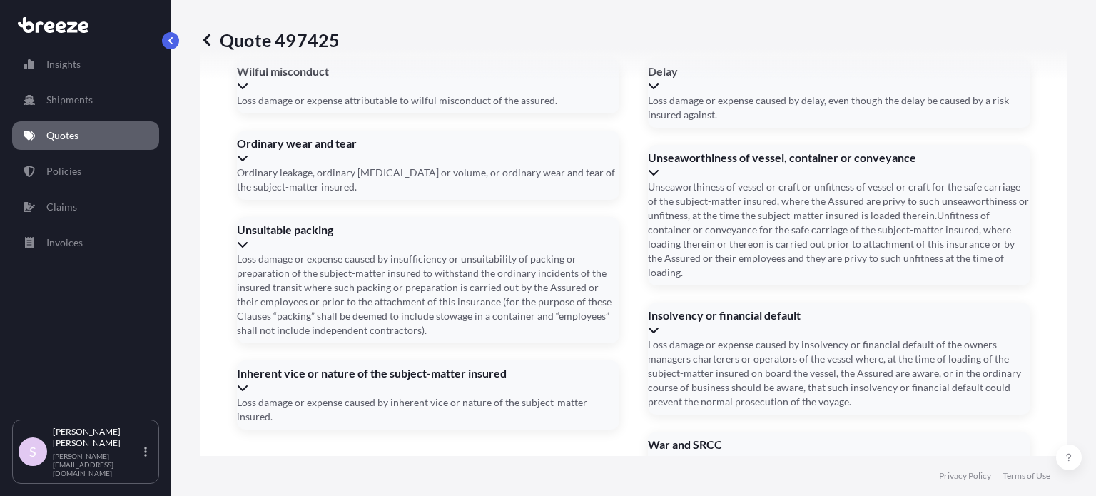
scroll to position [2248, 0]
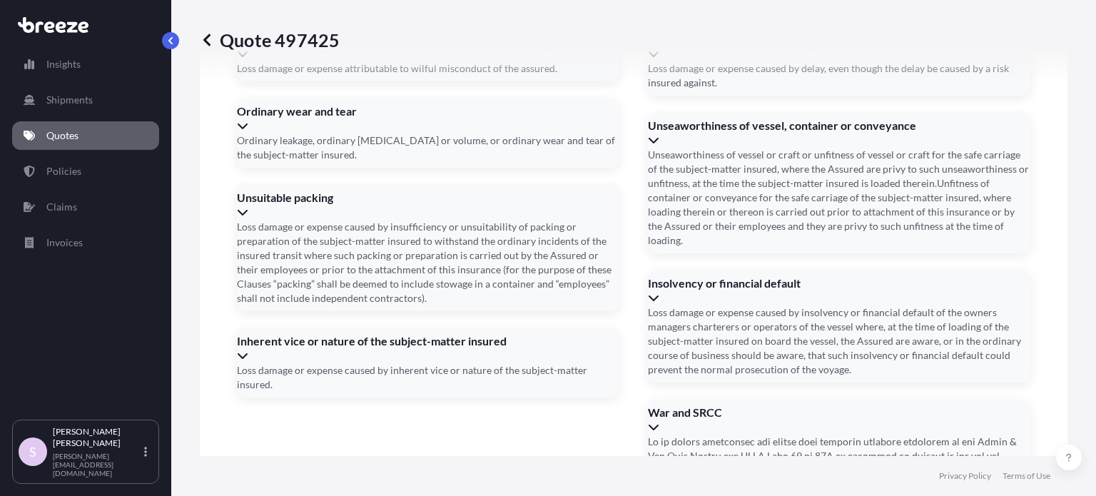
paste input "CMAU3029234"
type input "CMAU3029234"
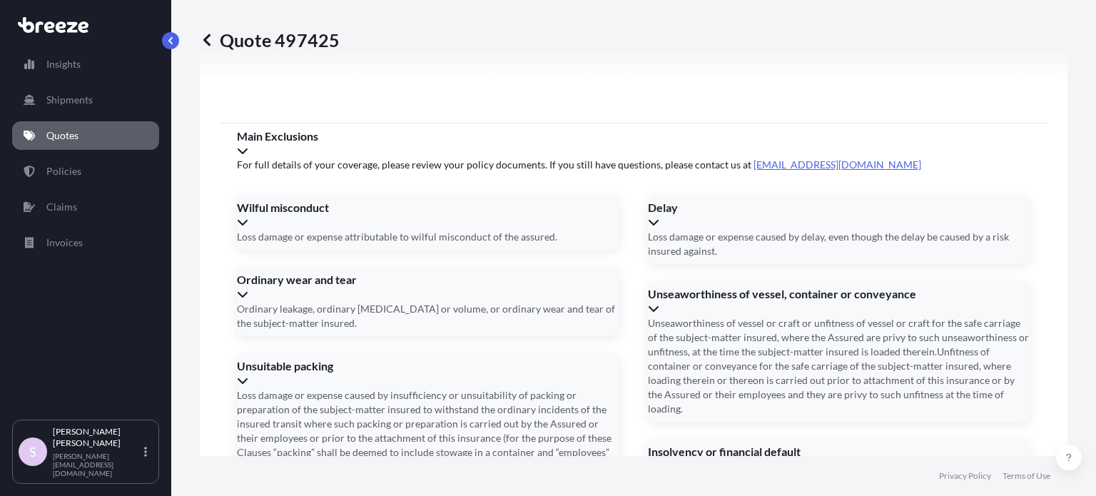
scroll to position [2106, 0]
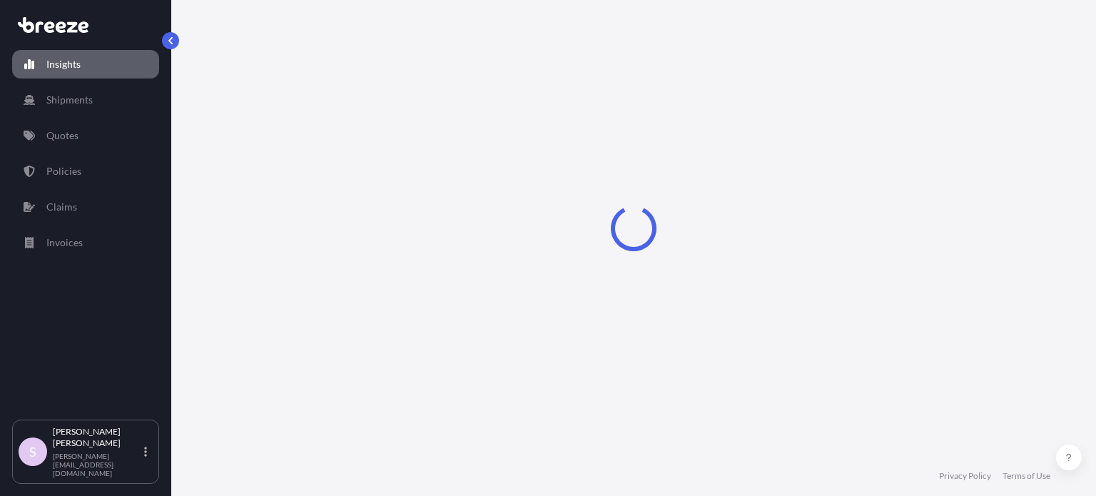
select select "2025"
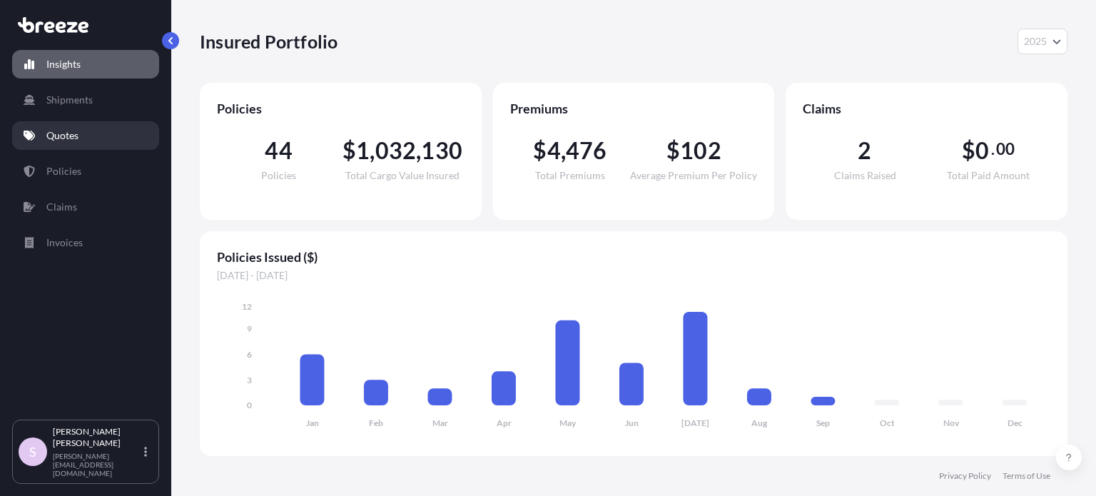
click at [96, 134] on link "Quotes" at bounding box center [85, 135] width 147 height 29
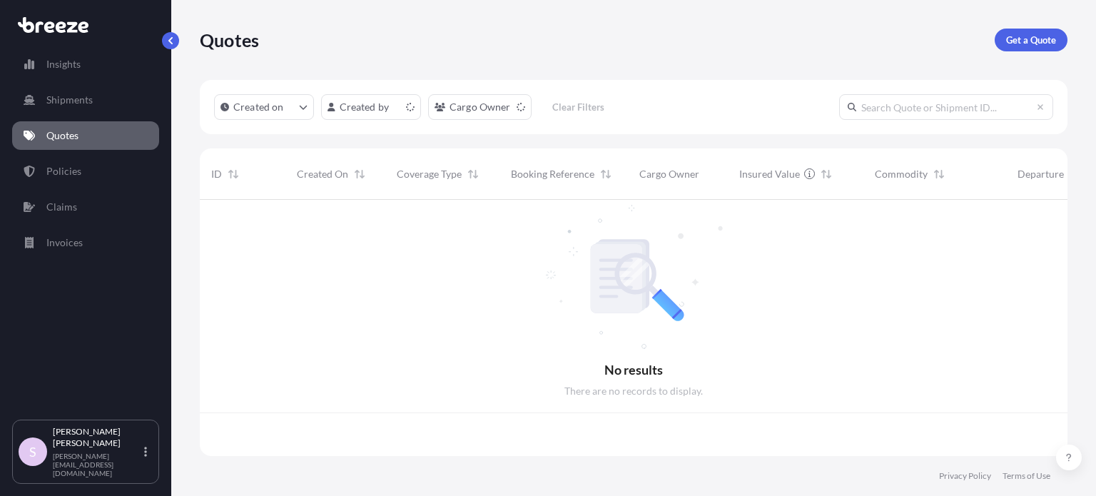
scroll to position [253, 856]
click at [882, 111] on input "text" at bounding box center [946, 107] width 214 height 26
paste input "497425"
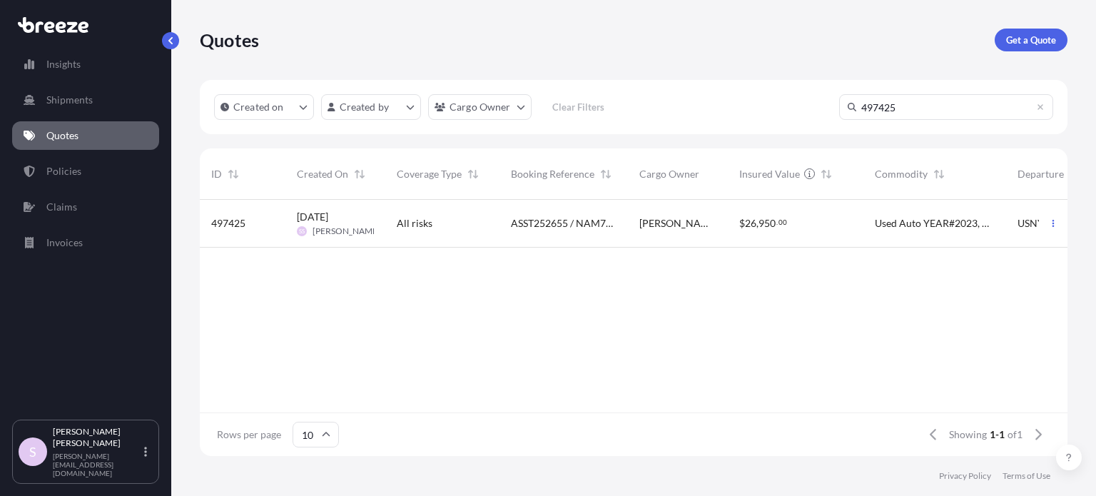
type input "497425"
click at [811, 219] on div "$ 26 , 950 . 00" at bounding box center [795, 223] width 113 height 14
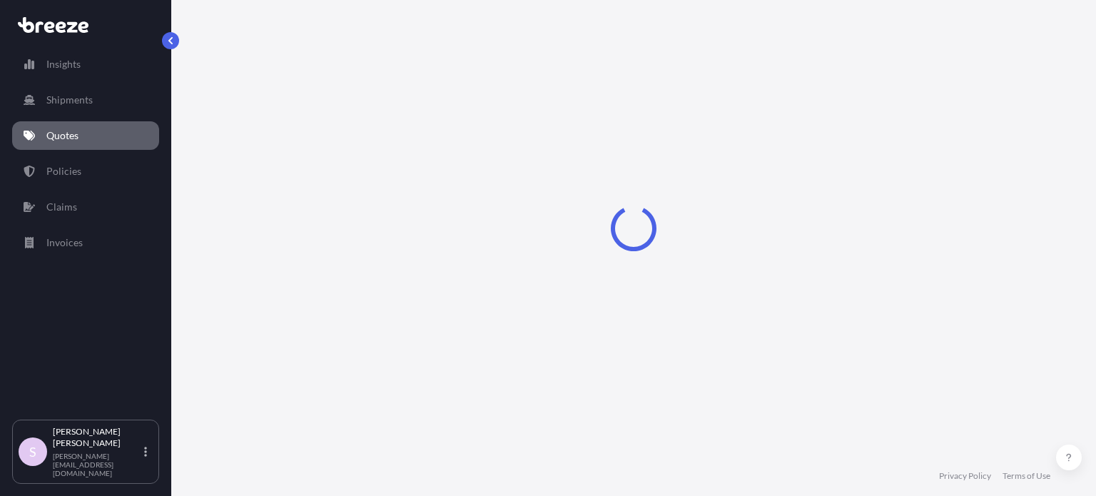
select select "Sea"
select select "2"
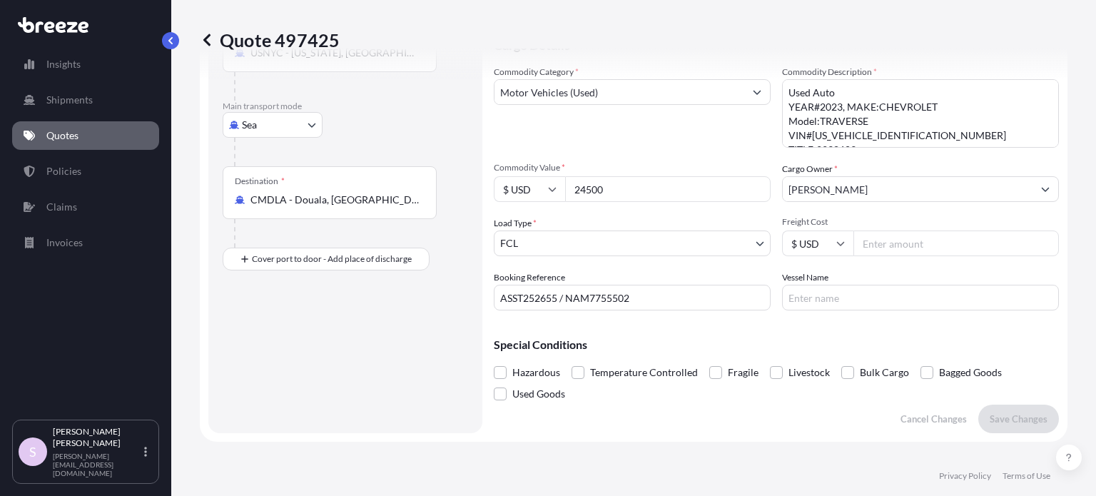
scroll to position [285, 0]
